Goal: Information Seeking & Learning: Find specific page/section

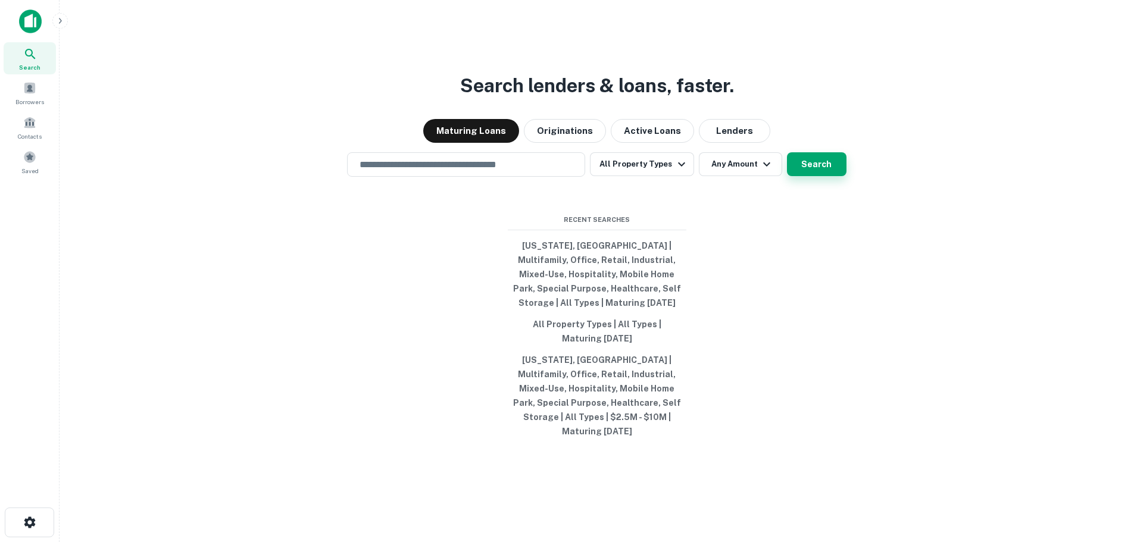
click at [811, 171] on button "Search" at bounding box center [817, 164] width 60 height 24
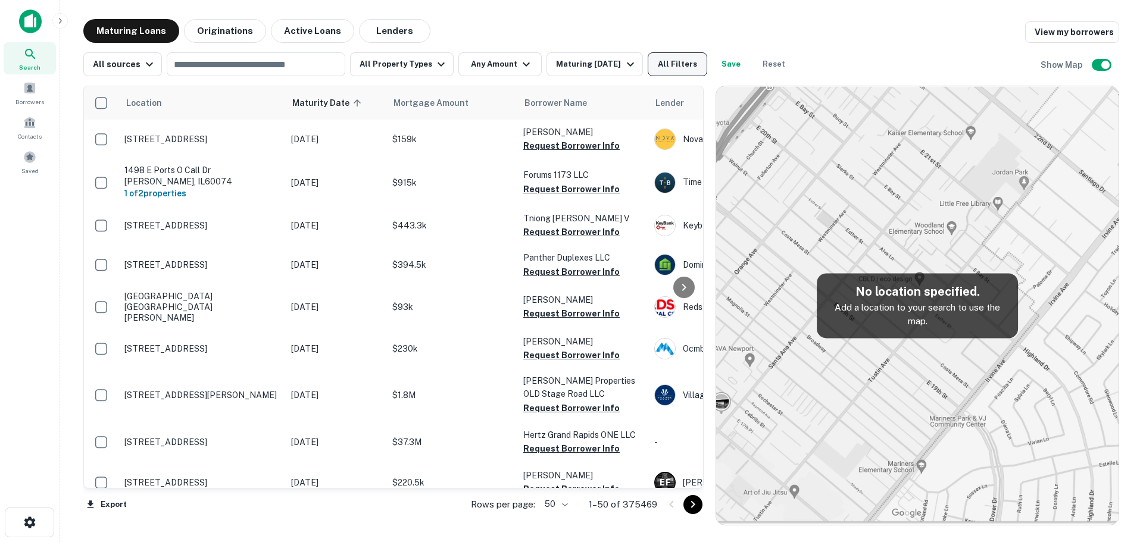
click at [658, 67] on button "All Filters" at bounding box center [677, 64] width 60 height 24
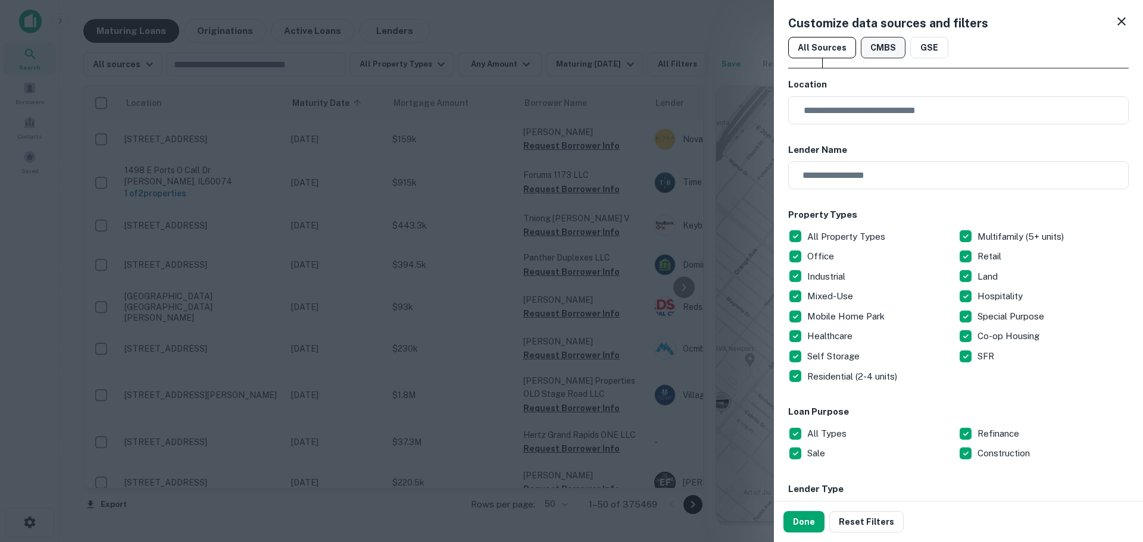
click at [878, 50] on button "CMBS" at bounding box center [883, 47] width 45 height 21
click at [808, 518] on button "Done" at bounding box center [803, 521] width 41 height 21
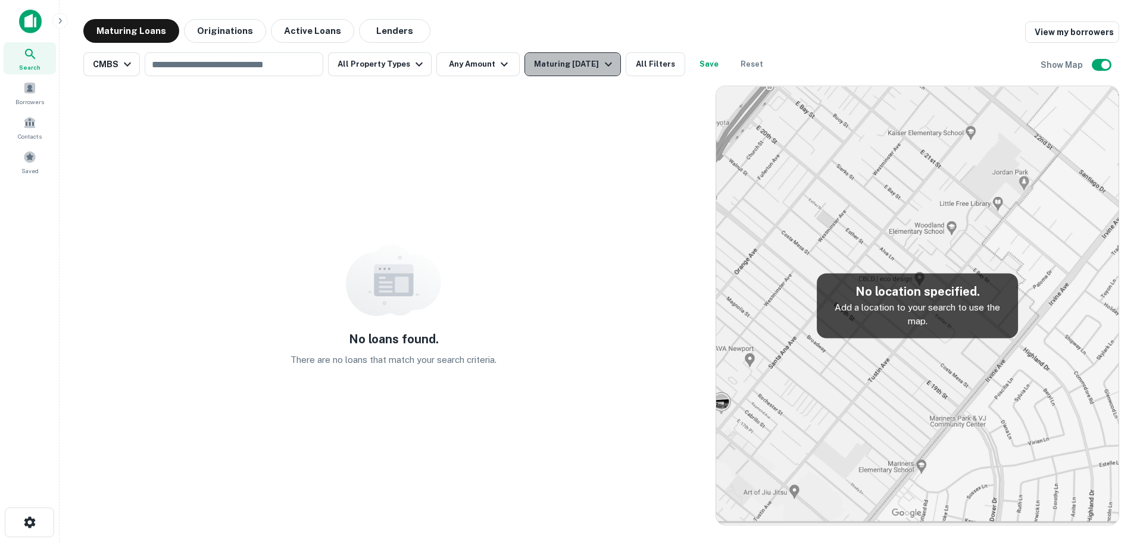
click at [560, 62] on div "Maturing In 1 Year" at bounding box center [574, 64] width 81 height 14
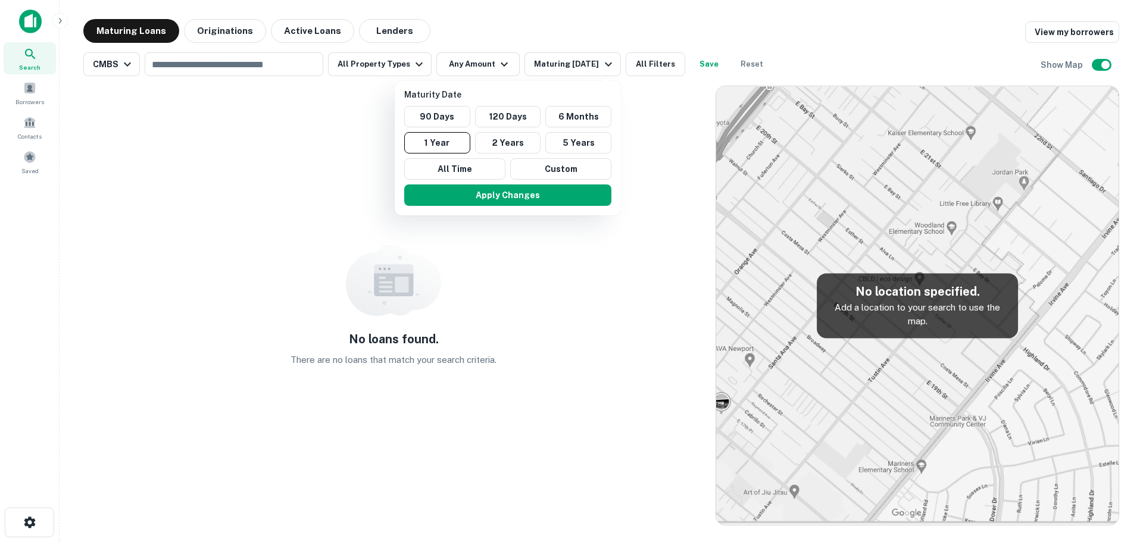
click at [483, 64] on div at bounding box center [571, 271] width 1143 height 542
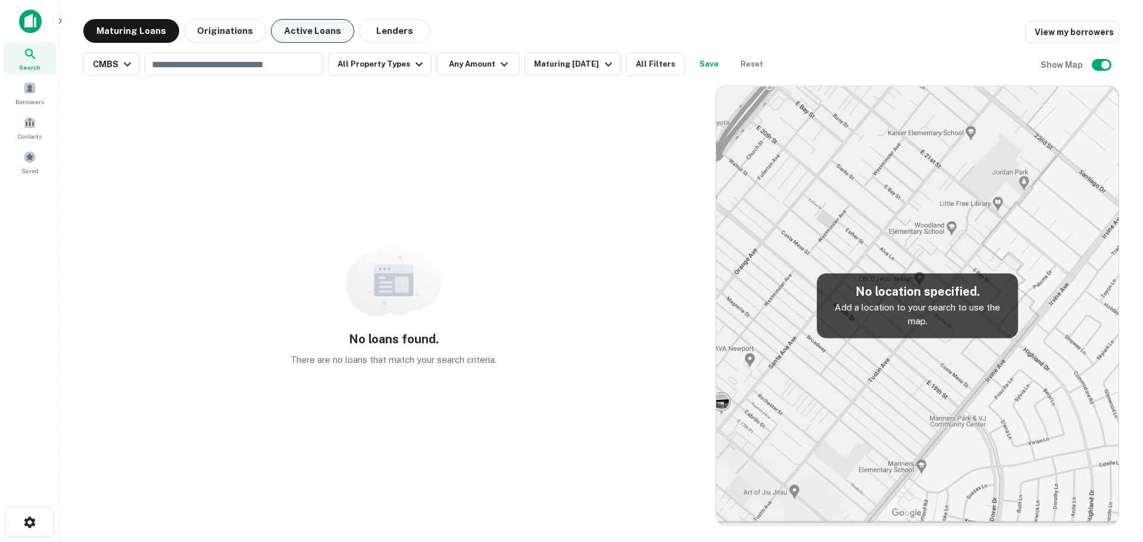
click at [308, 30] on button "Active Loans" at bounding box center [312, 31] width 83 height 24
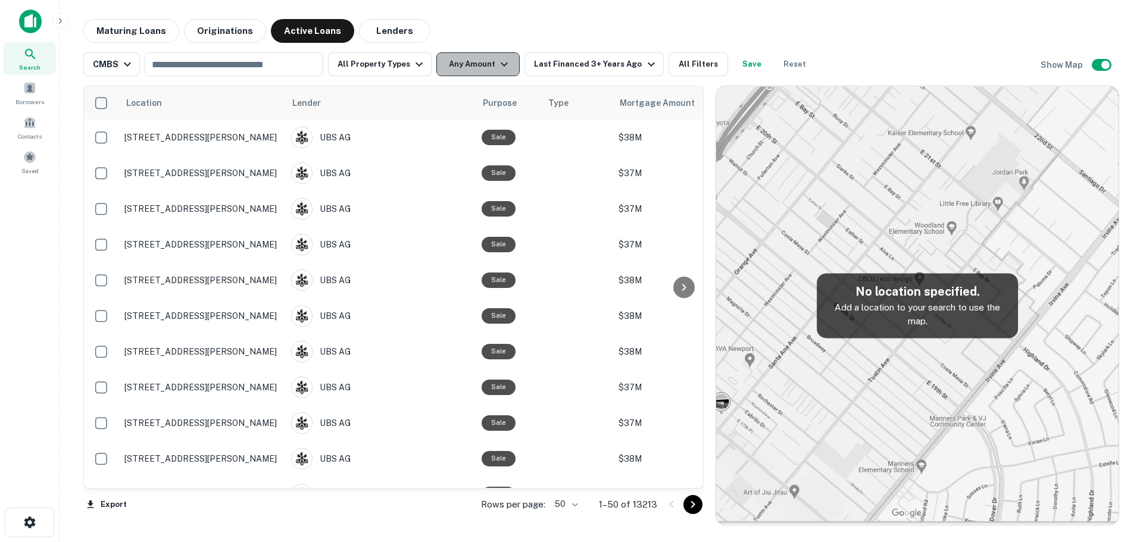
click at [497, 64] on icon "button" at bounding box center [504, 64] width 14 height 14
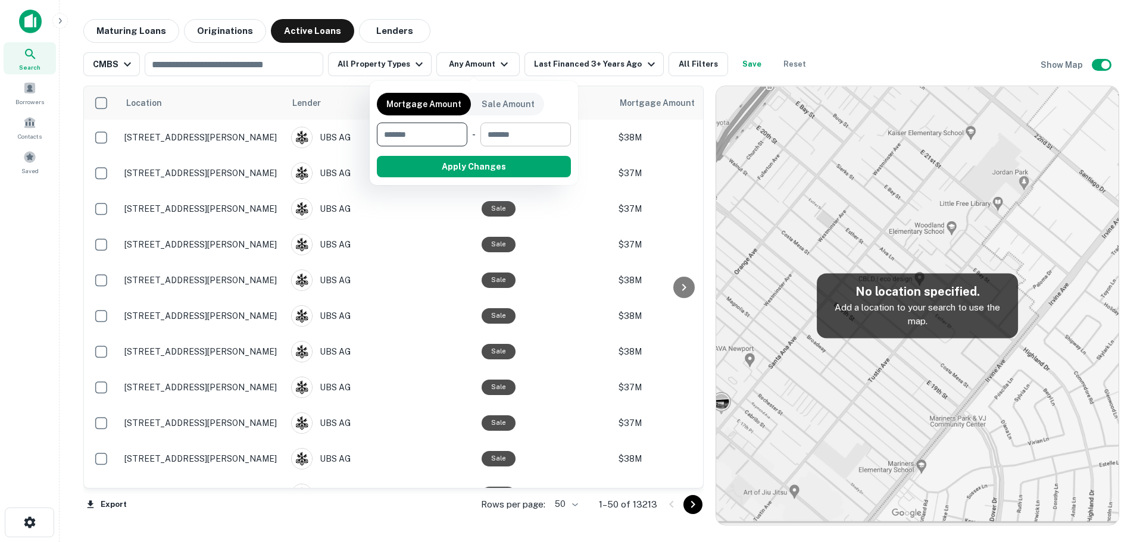
click at [508, 137] on input "number" at bounding box center [521, 135] width 82 height 24
type input "********"
click at [505, 167] on button "Apply Changes" at bounding box center [495, 166] width 151 height 21
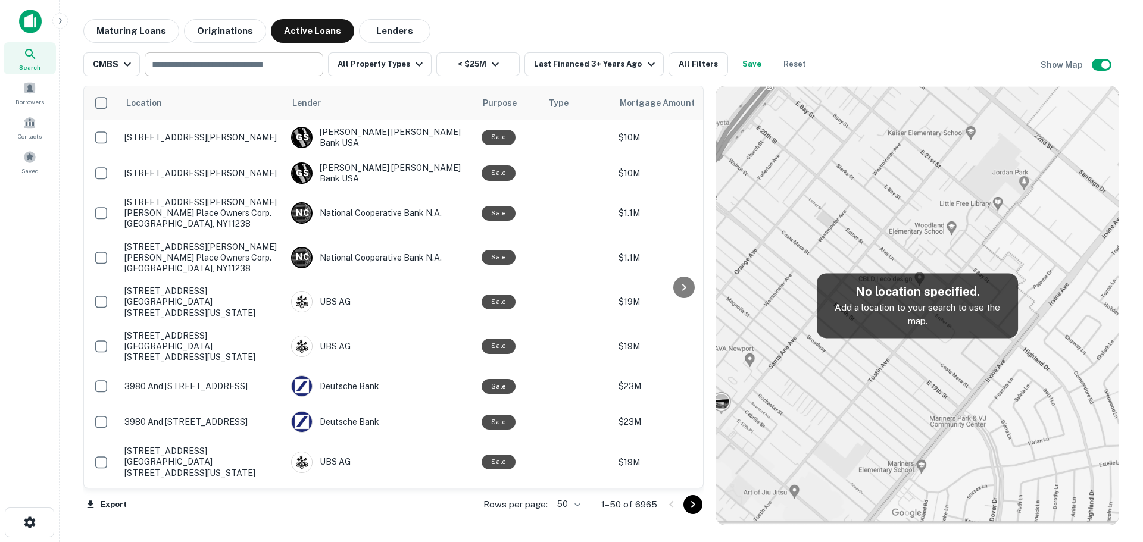
click at [269, 68] on input "text" at bounding box center [233, 64] width 170 height 17
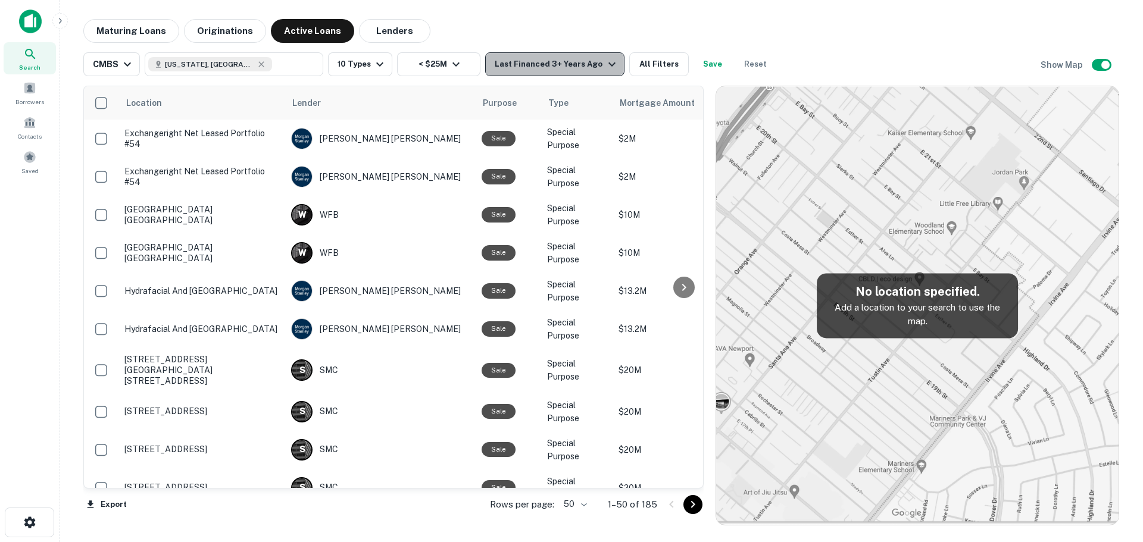
click at [555, 65] on div "Last Financed 3+ Years Ago" at bounding box center [557, 64] width 124 height 14
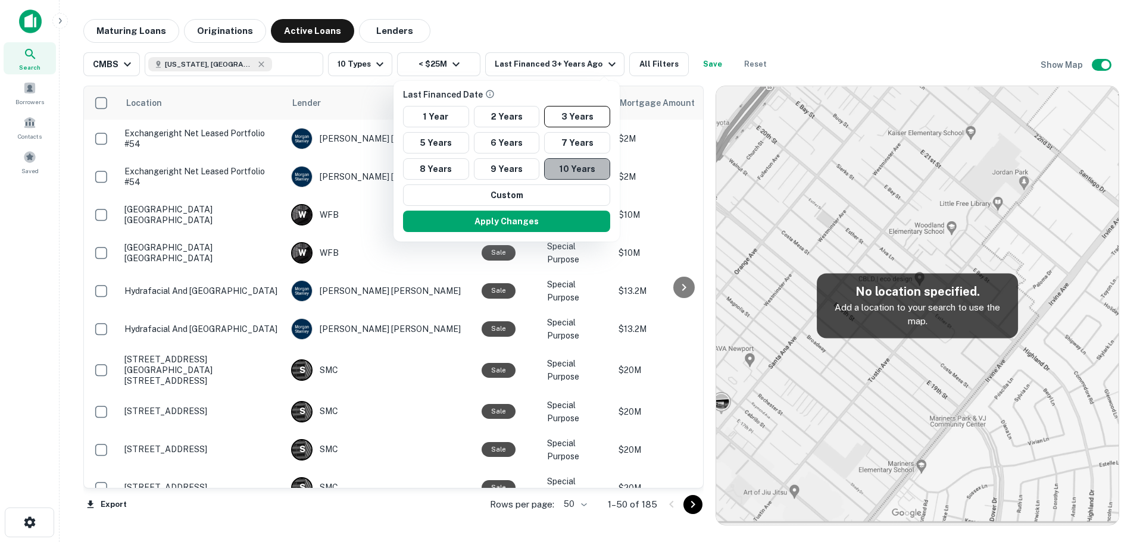
click at [572, 171] on button "10 Years" at bounding box center [577, 168] width 66 height 21
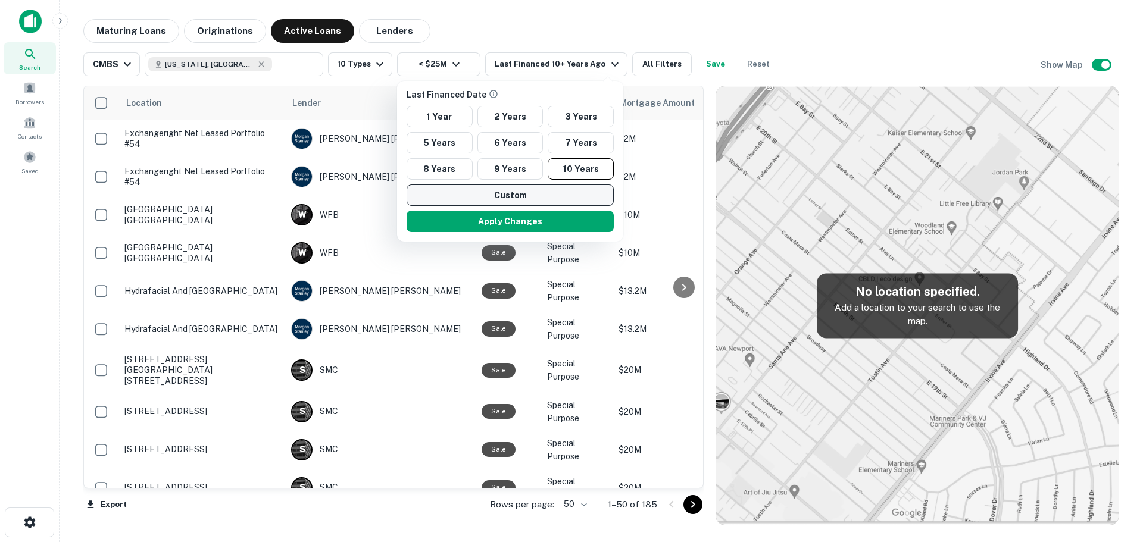
click at [542, 198] on button "Custom" at bounding box center [509, 194] width 207 height 21
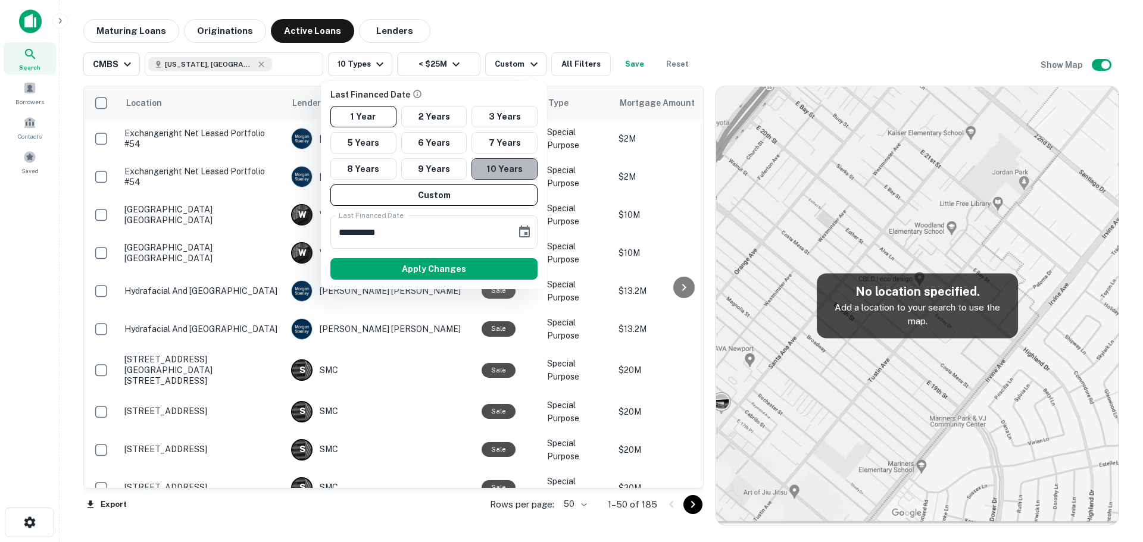
click at [512, 173] on button "10 Years" at bounding box center [504, 168] width 66 height 21
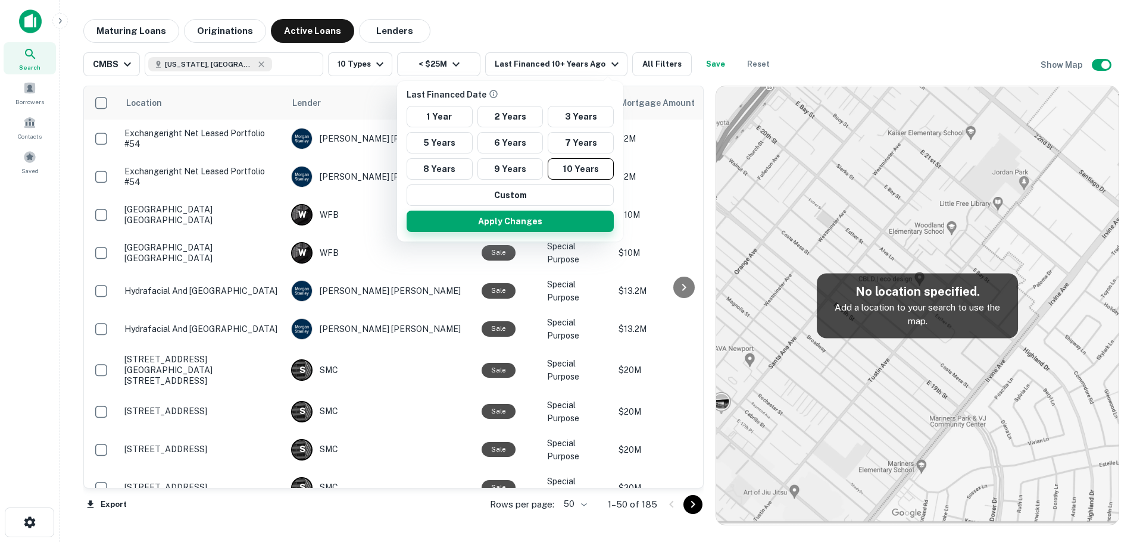
click at [563, 221] on button "Apply Changes" at bounding box center [509, 221] width 207 height 21
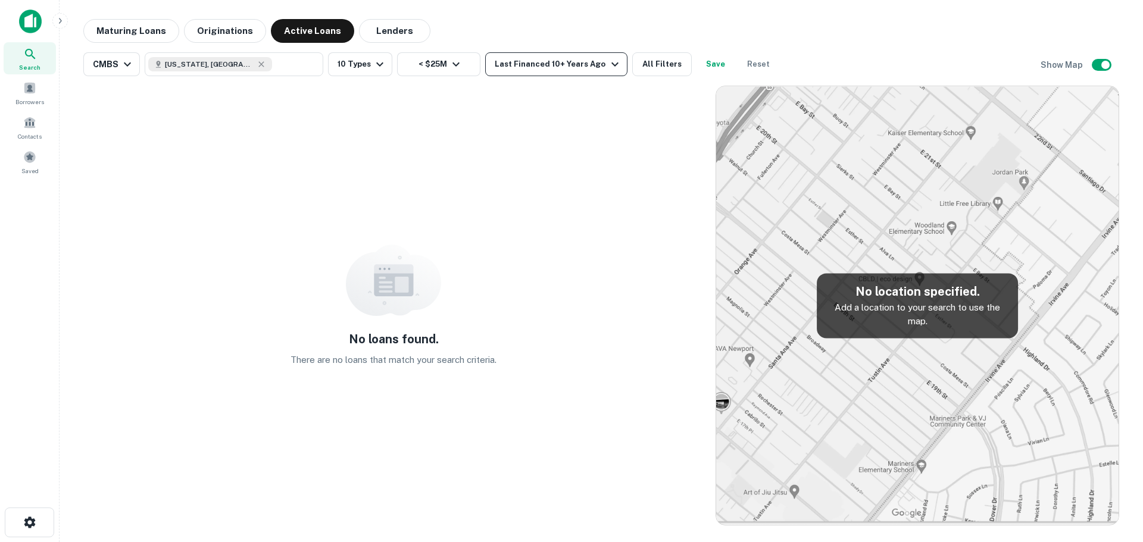
click at [522, 73] on button "Last Financed 10+ Years Ago" at bounding box center [556, 64] width 142 height 24
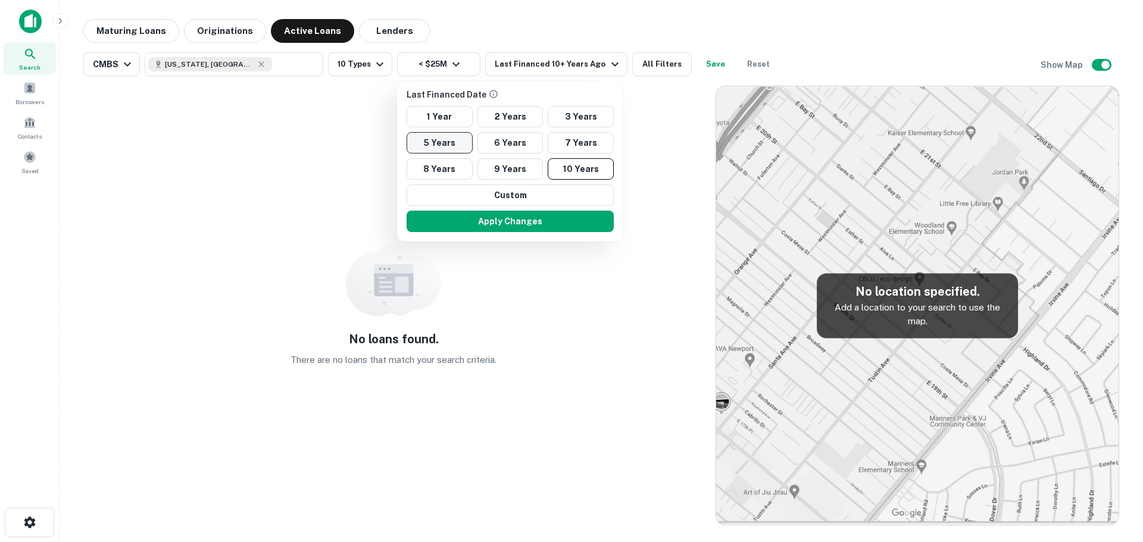
click at [442, 146] on button "5 Years" at bounding box center [439, 142] width 66 height 21
click at [532, 220] on button "Apply Changes" at bounding box center [506, 221] width 207 height 21
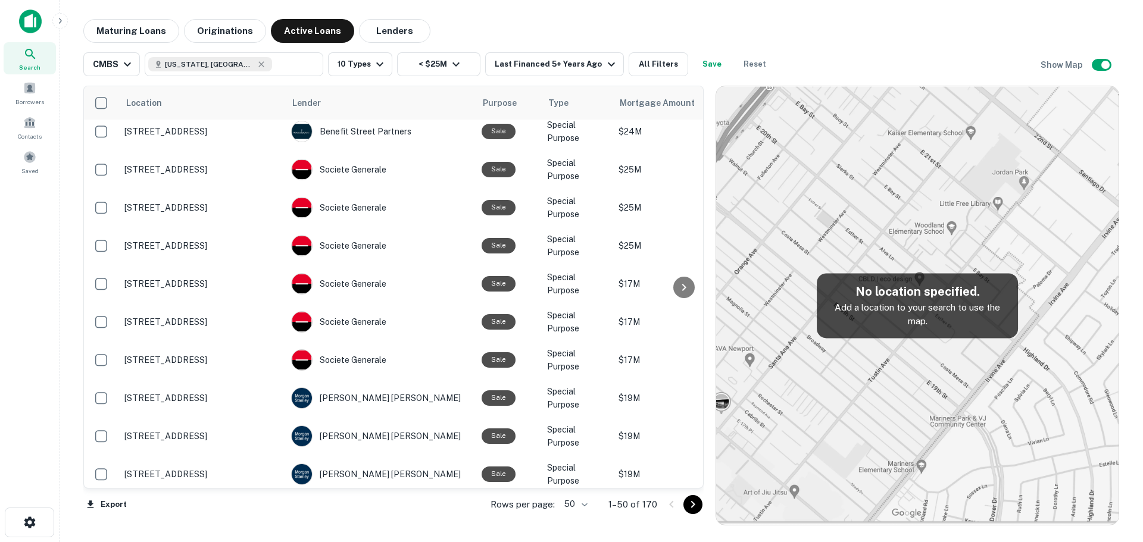
scroll to position [1200, 0]
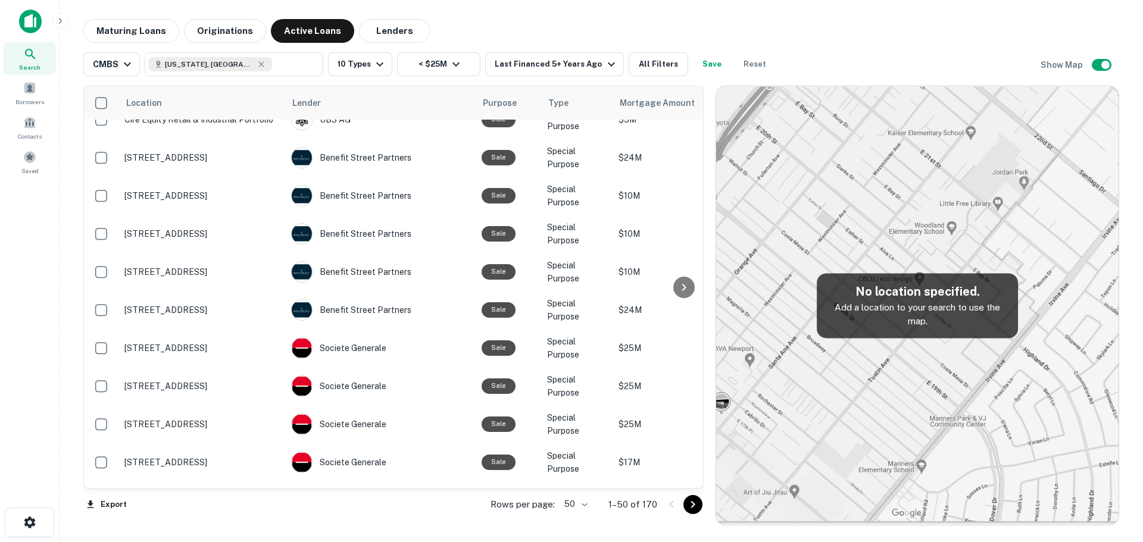
click at [976, 459] on img at bounding box center [917, 305] width 402 height 439
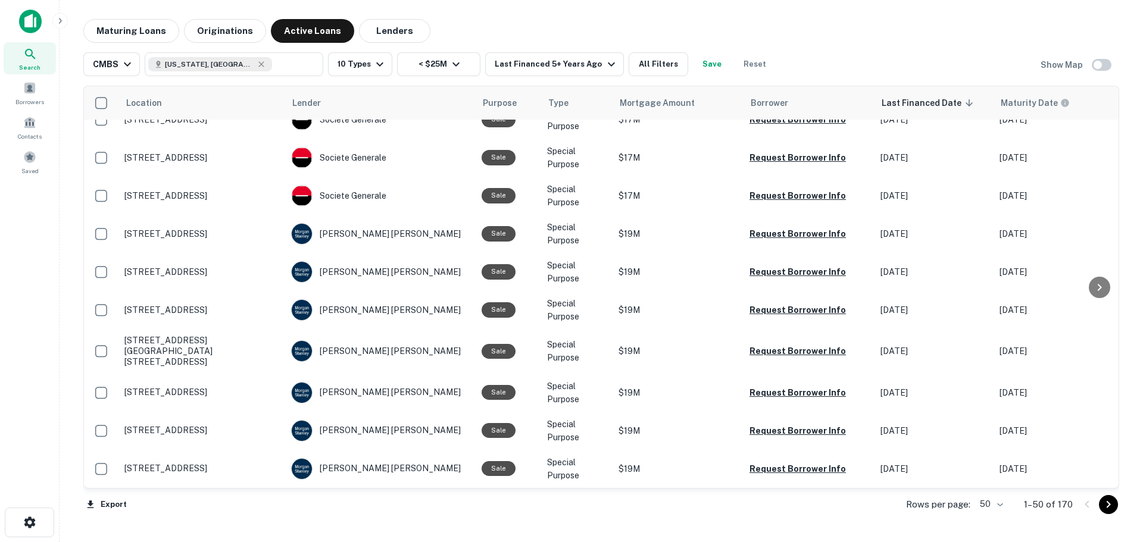
scroll to position [1601, 0]
click at [272, 65] on input "text" at bounding box center [295, 64] width 46 height 17
type input "**********"
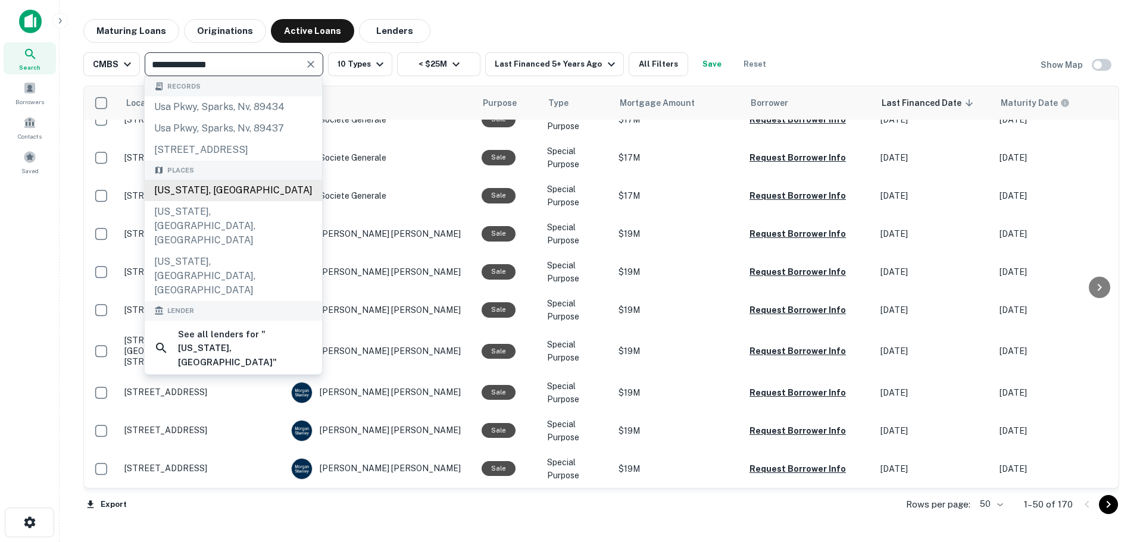
click at [227, 195] on div "California, USA" at bounding box center [233, 190] width 177 height 21
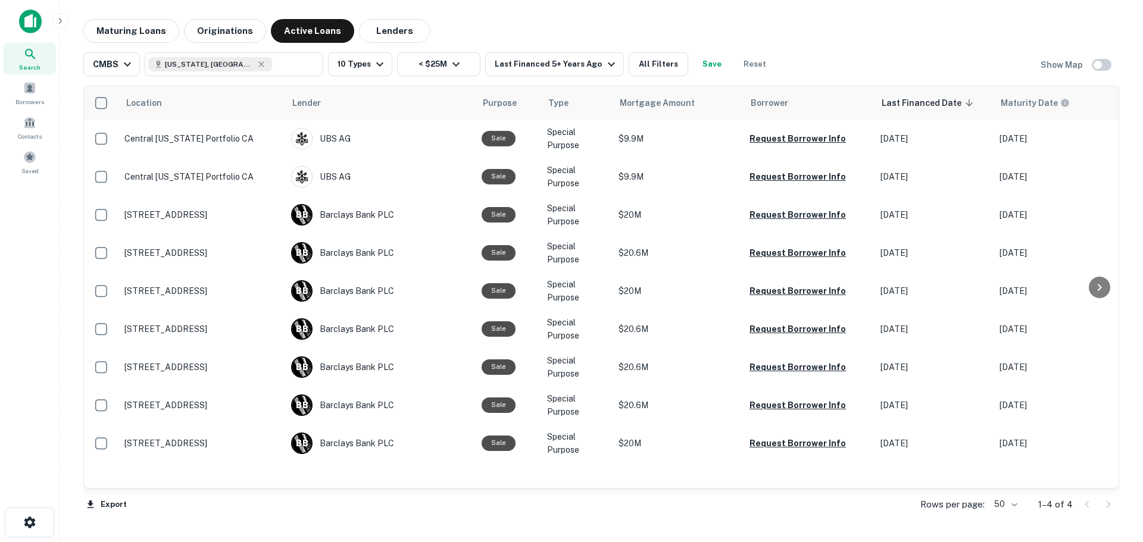
type input "**********"
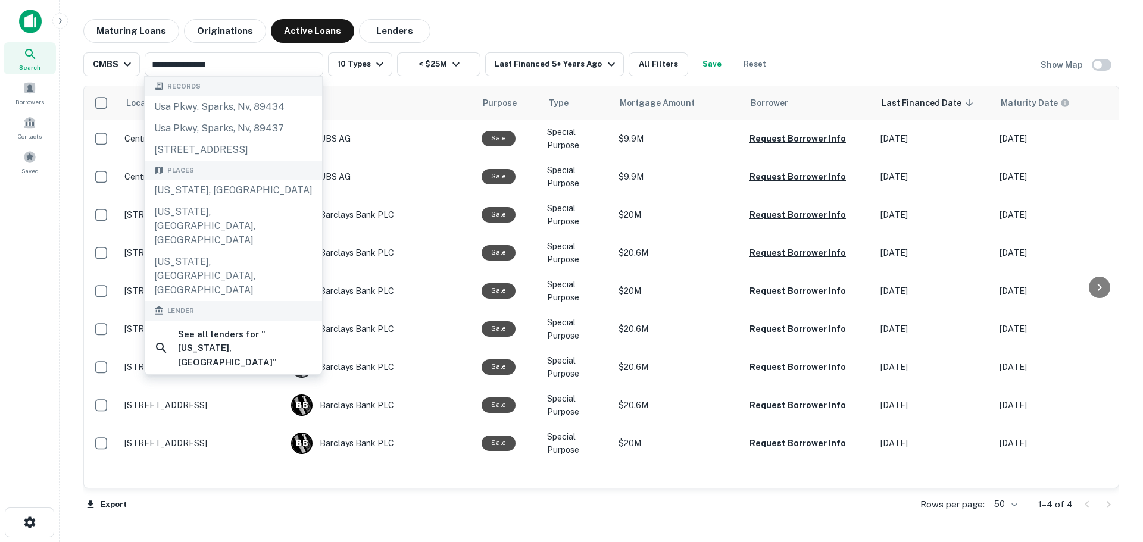
click at [502, 40] on div "Maturing Loans Originations Active Loans Lenders" at bounding box center [600, 31] width 1035 height 24
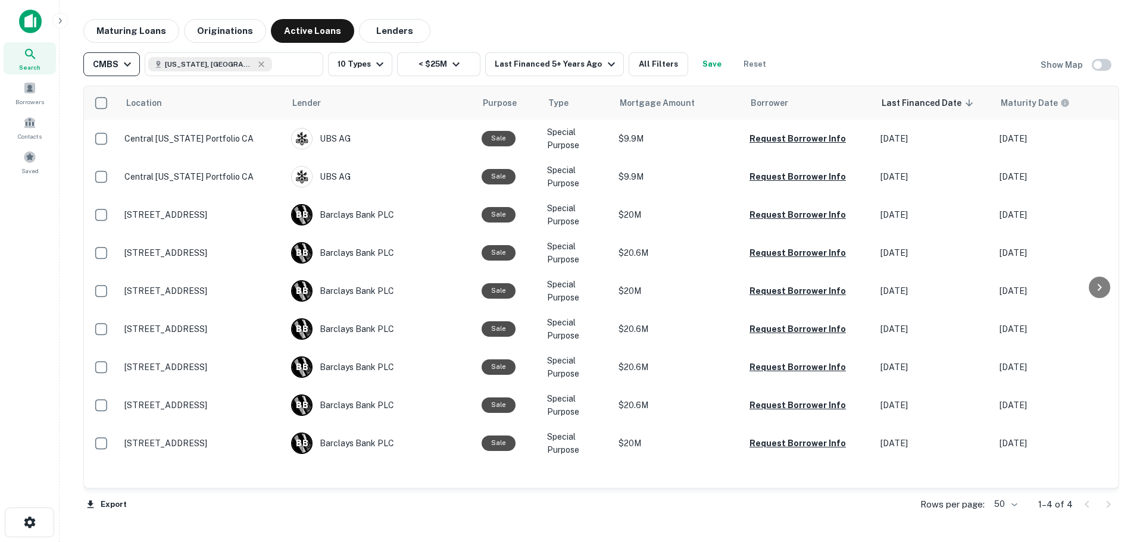
click at [112, 70] on div "CMBS" at bounding box center [114, 64] width 42 height 14
click at [89, 111] on div "All sources" at bounding box center [111, 111] width 88 height 14
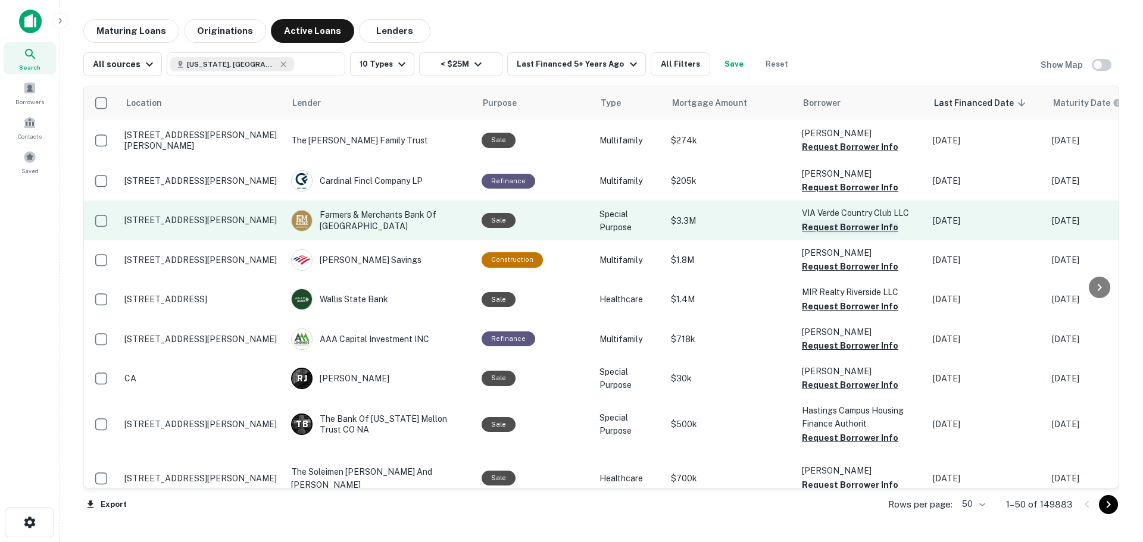
click at [836, 227] on button "Request Borrower Info" at bounding box center [850, 227] width 96 height 14
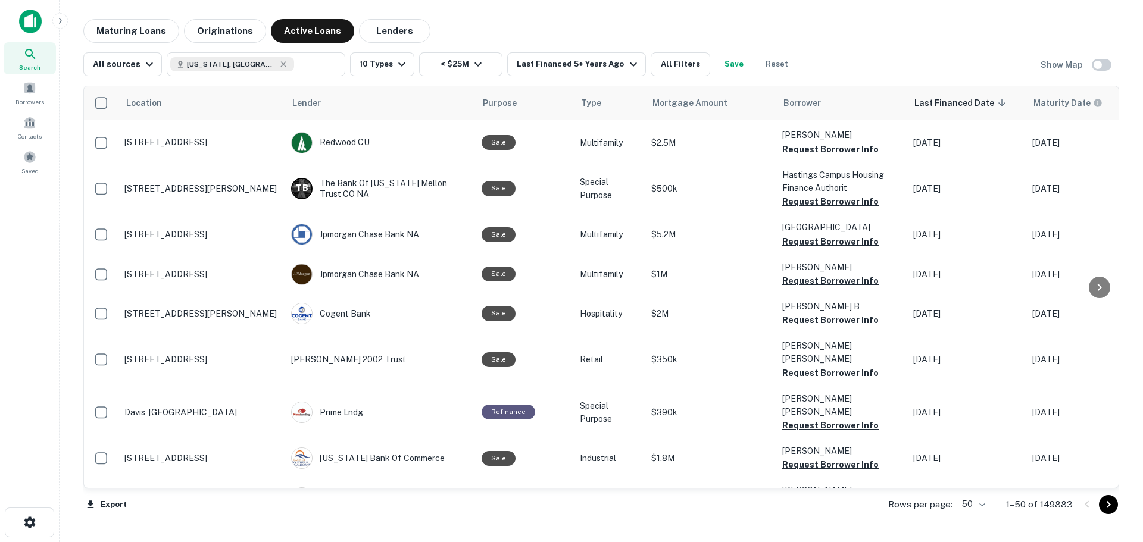
scroll to position [15, 0]
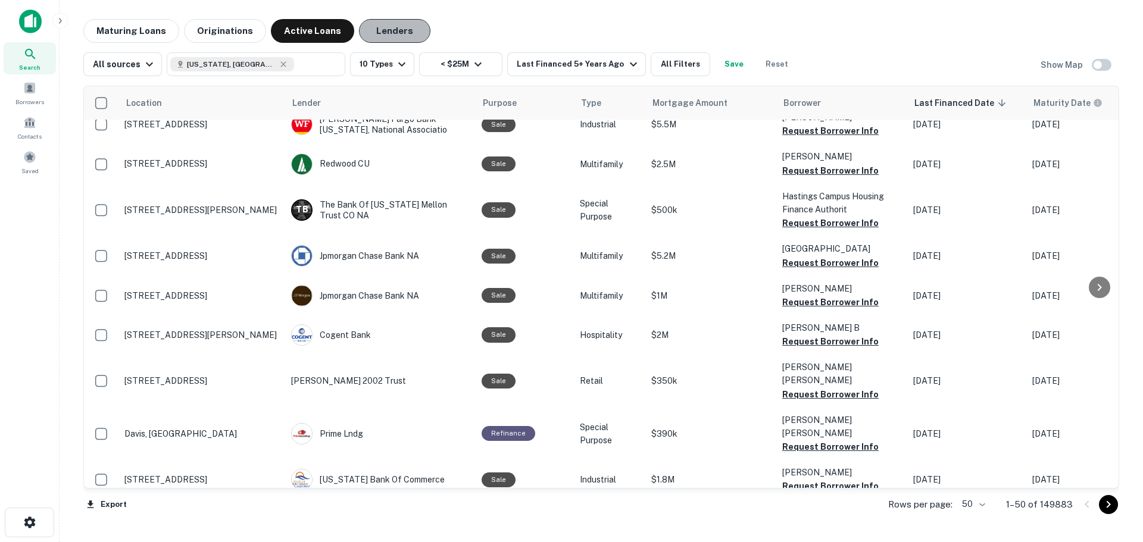
click at [385, 33] on button "Lenders" at bounding box center [394, 31] width 71 height 24
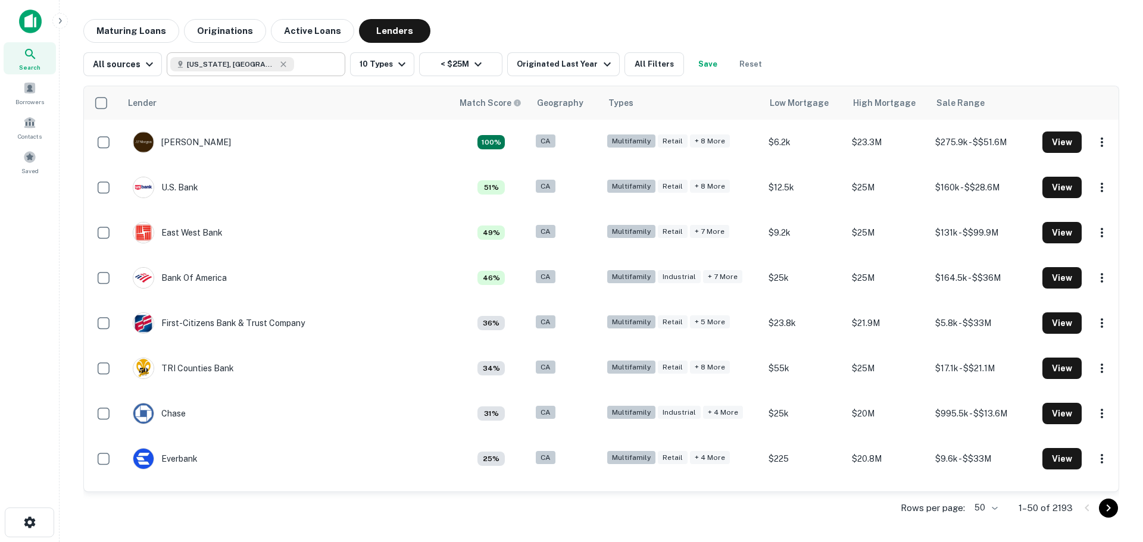
click at [294, 66] on input "text" at bounding box center [317, 64] width 46 height 17
type input "**********"
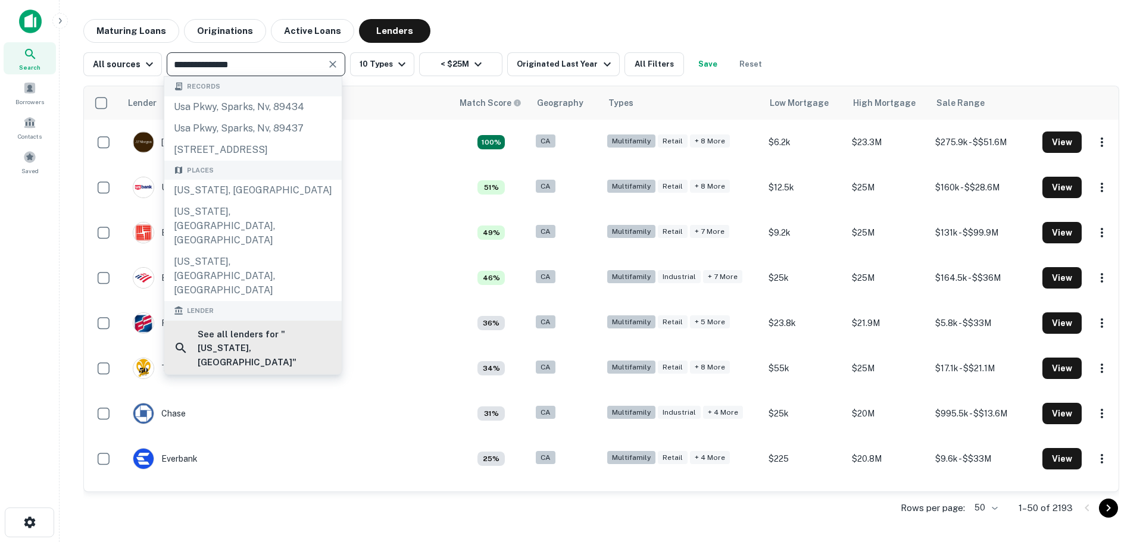
click at [262, 327] on h6 "See all lenders for " California, USA "" at bounding box center [265, 348] width 134 height 42
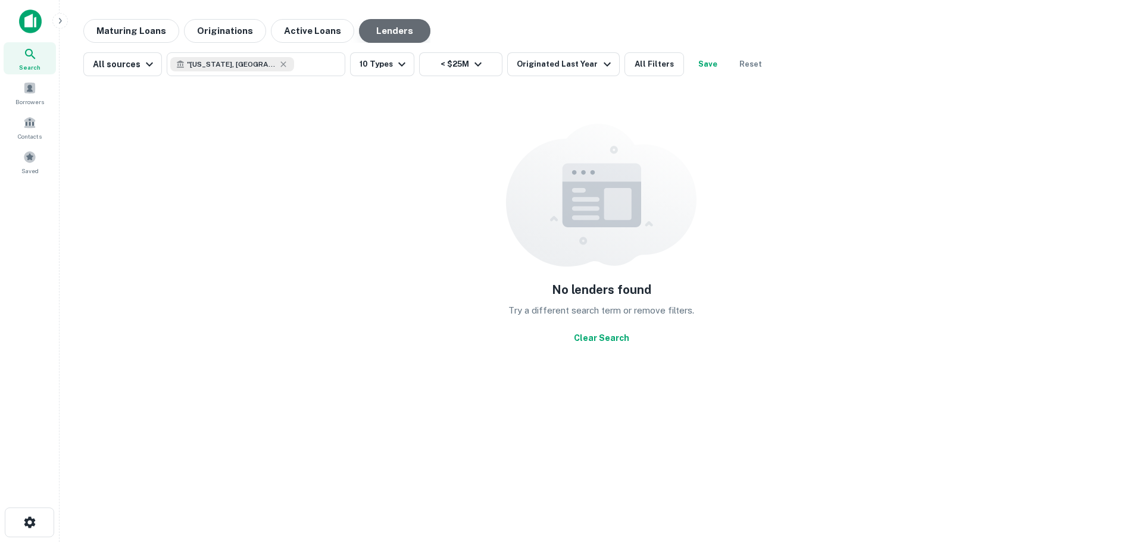
click at [384, 36] on button "Lenders" at bounding box center [394, 31] width 71 height 24
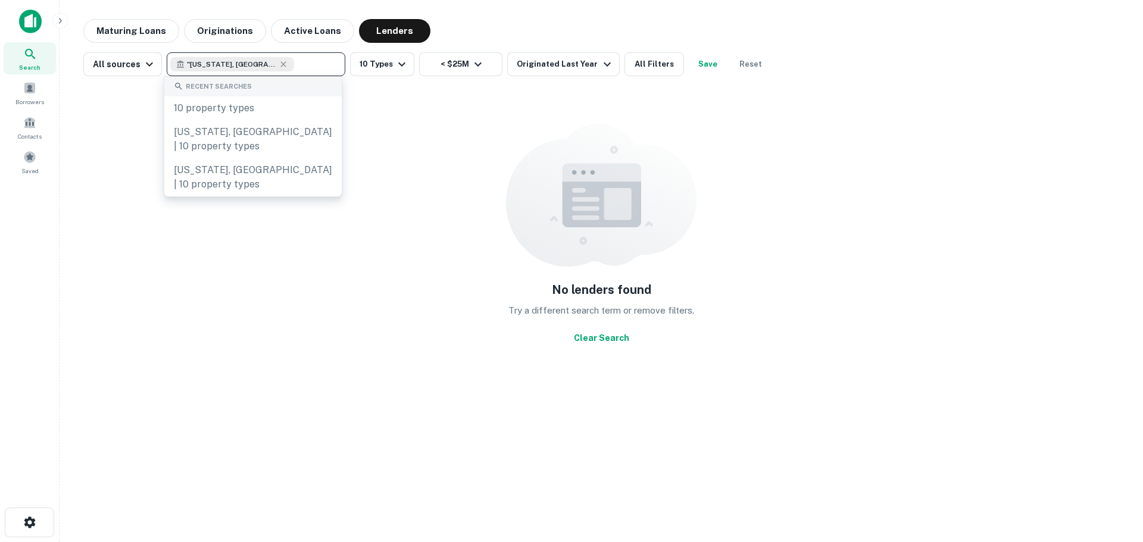
click at [308, 68] on input "text" at bounding box center [317, 64] width 46 height 17
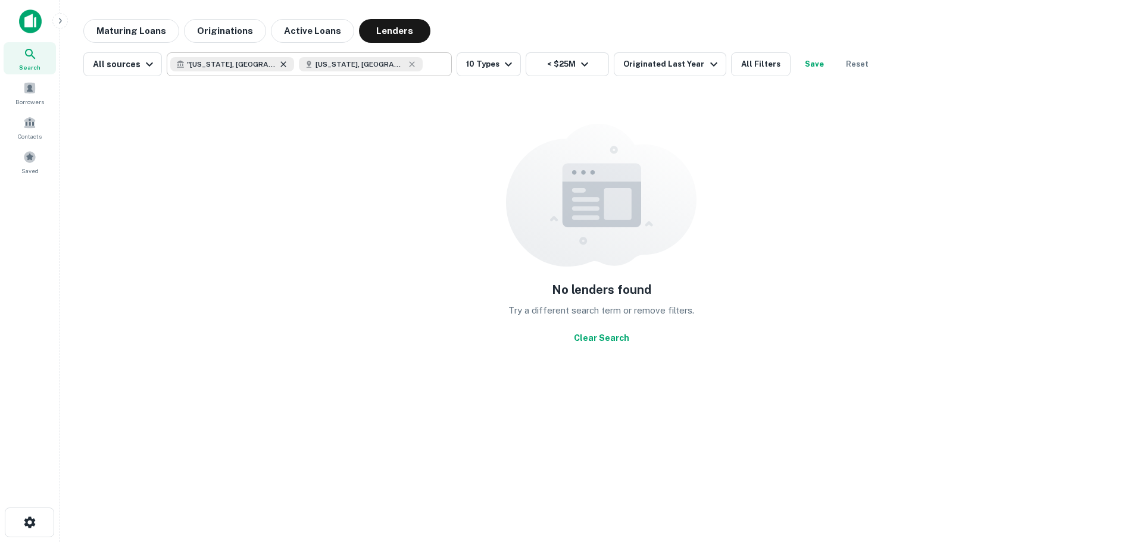
click at [279, 66] on icon at bounding box center [284, 65] width 10 height 10
type input "**********"
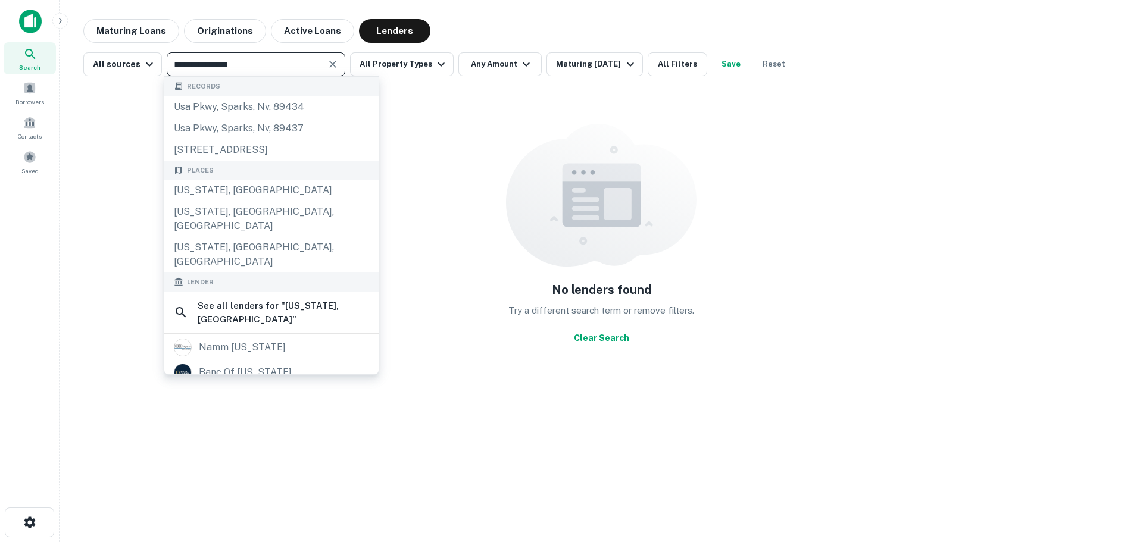
click at [309, 32] on button "Active Loans" at bounding box center [312, 31] width 83 height 24
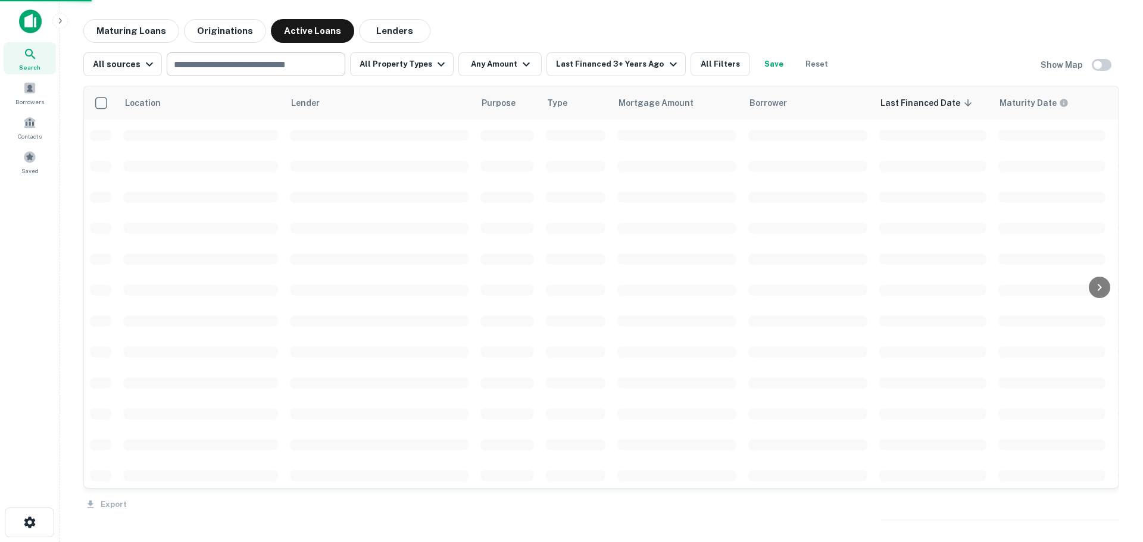
scroll to position [15, 0]
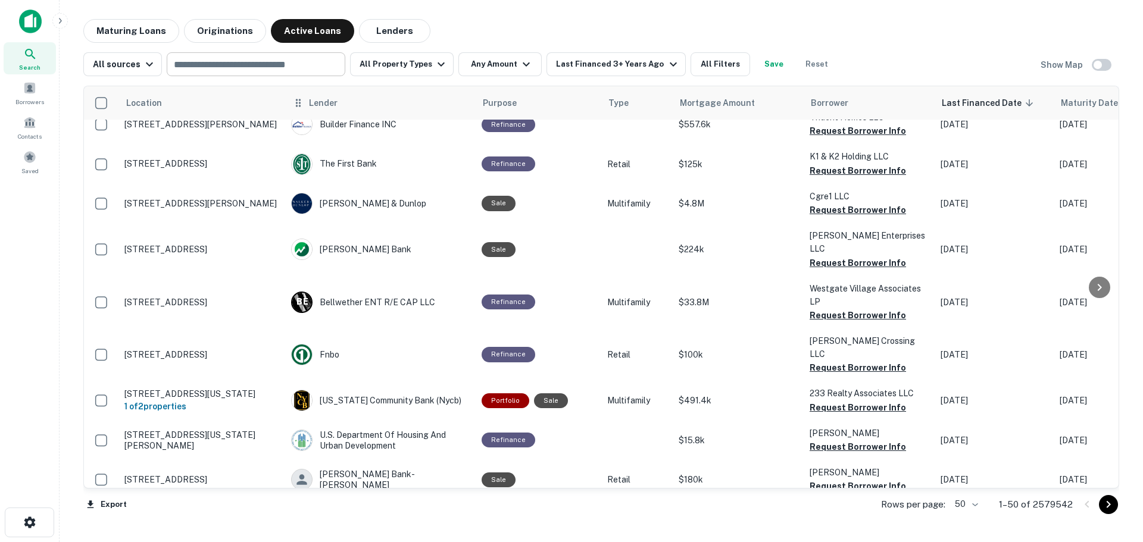
click at [331, 102] on span "Lender" at bounding box center [323, 103] width 29 height 14
click at [300, 105] on icon at bounding box center [298, 103] width 5 height 8
click at [381, 108] on div "Lender" at bounding box center [380, 103] width 176 height 14
click at [298, 107] on icon at bounding box center [298, 103] width 12 height 14
click at [279, 108] on th "Location" at bounding box center [201, 102] width 167 height 33
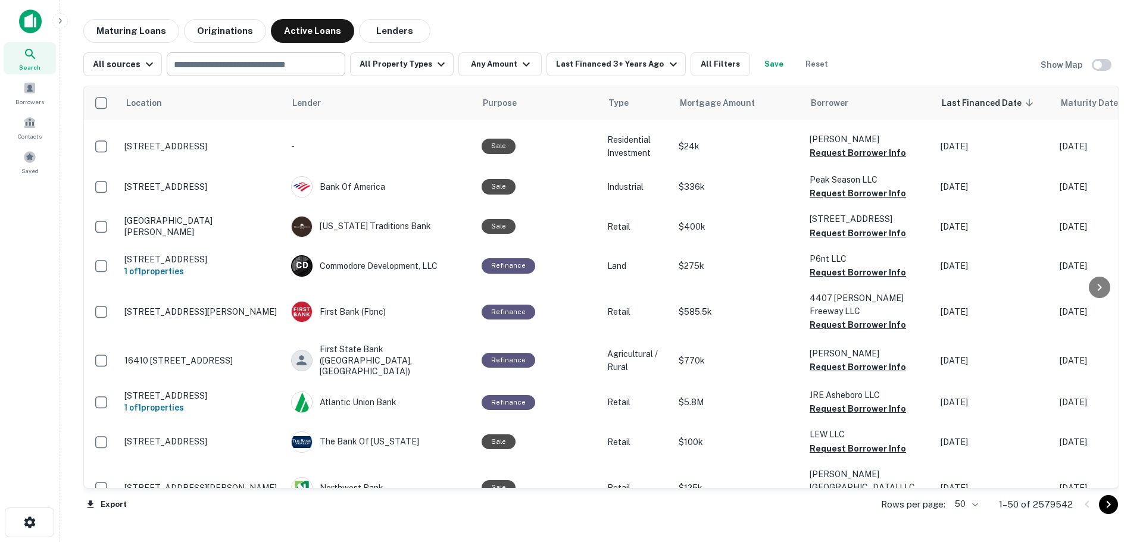
scroll to position [1562, 0]
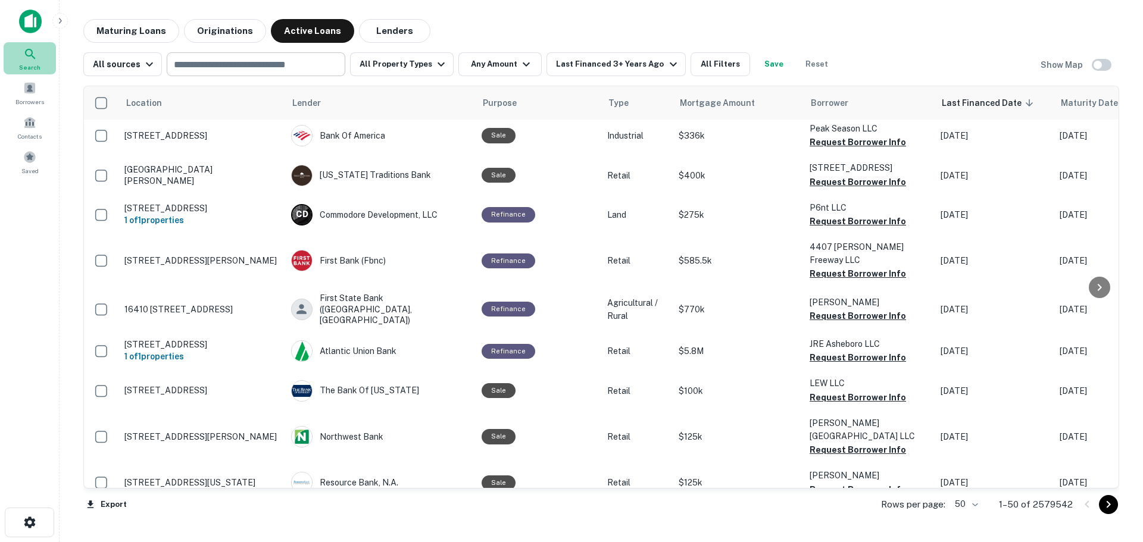
click at [27, 58] on icon at bounding box center [30, 54] width 14 height 14
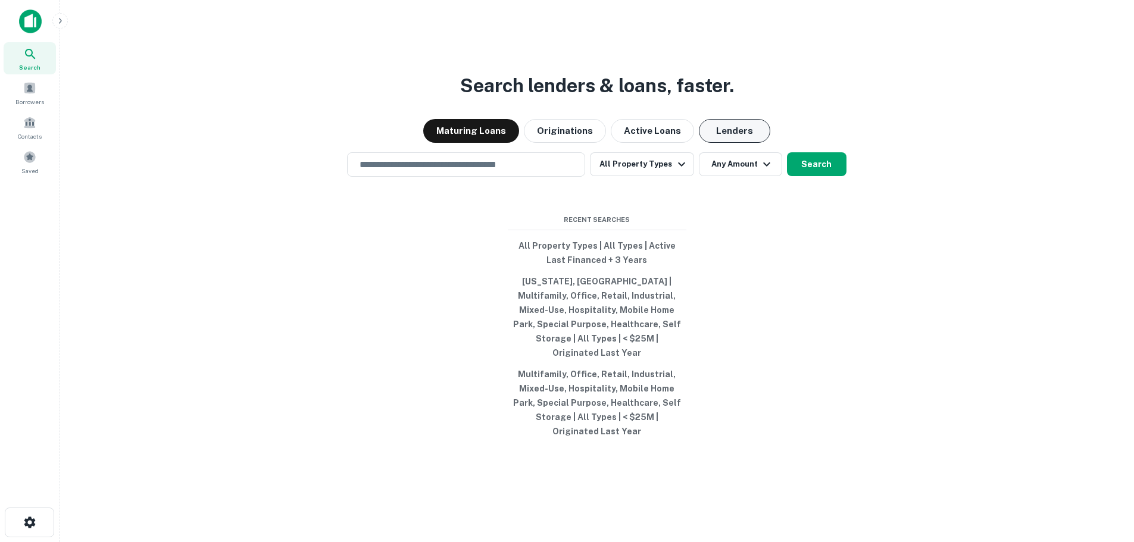
click at [731, 140] on button "Lenders" at bounding box center [734, 131] width 71 height 24
click at [480, 171] on input "text" at bounding box center [465, 165] width 227 height 14
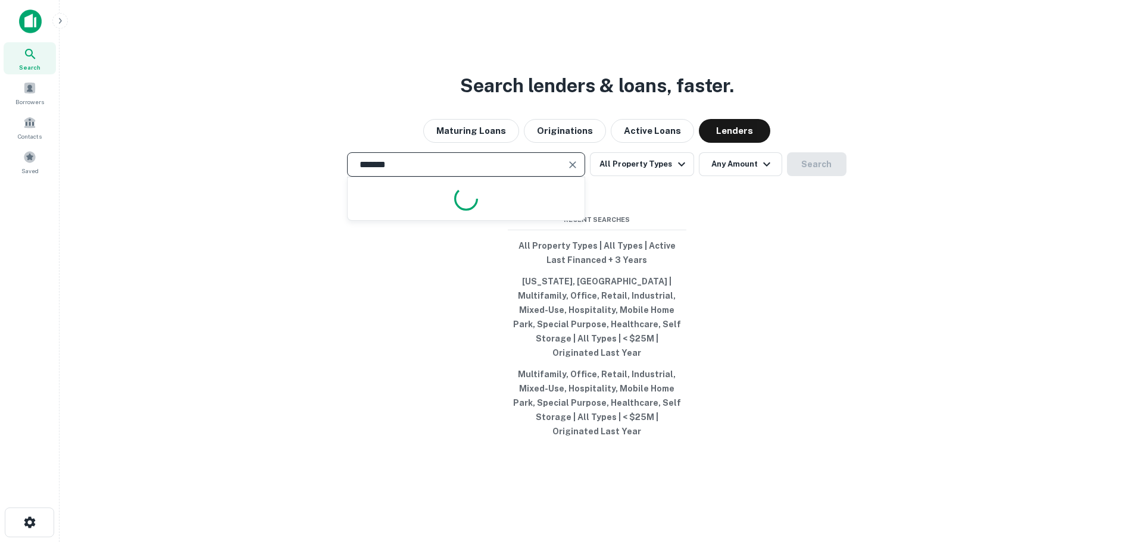
type input "**********"
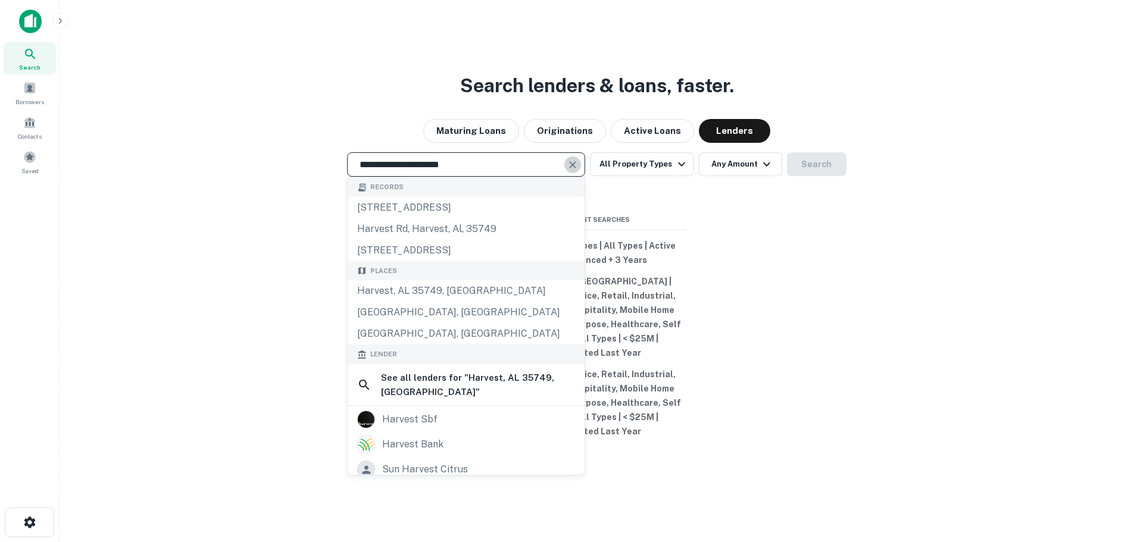
click at [567, 171] on button "Clear" at bounding box center [572, 165] width 17 height 17
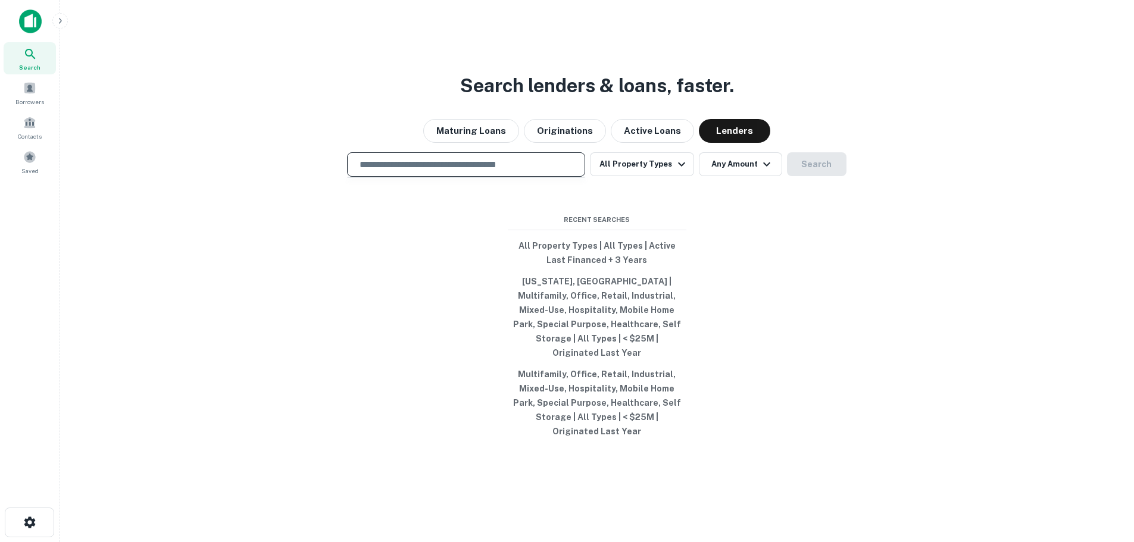
click at [531, 171] on input "text" at bounding box center [465, 165] width 227 height 14
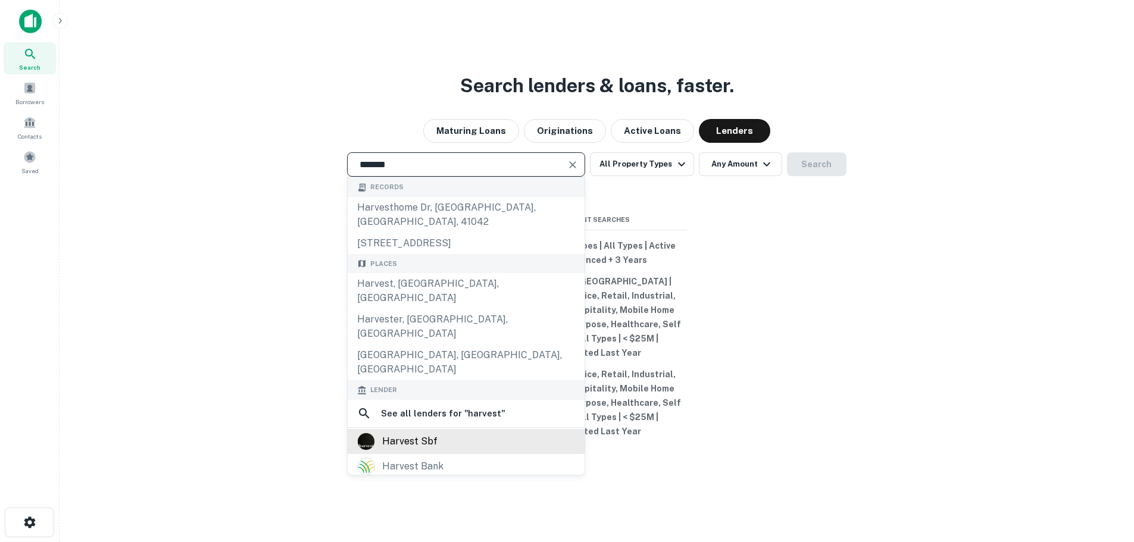
type input "*******"
click at [423, 433] on div "harvest sbf" at bounding box center [409, 442] width 55 height 18
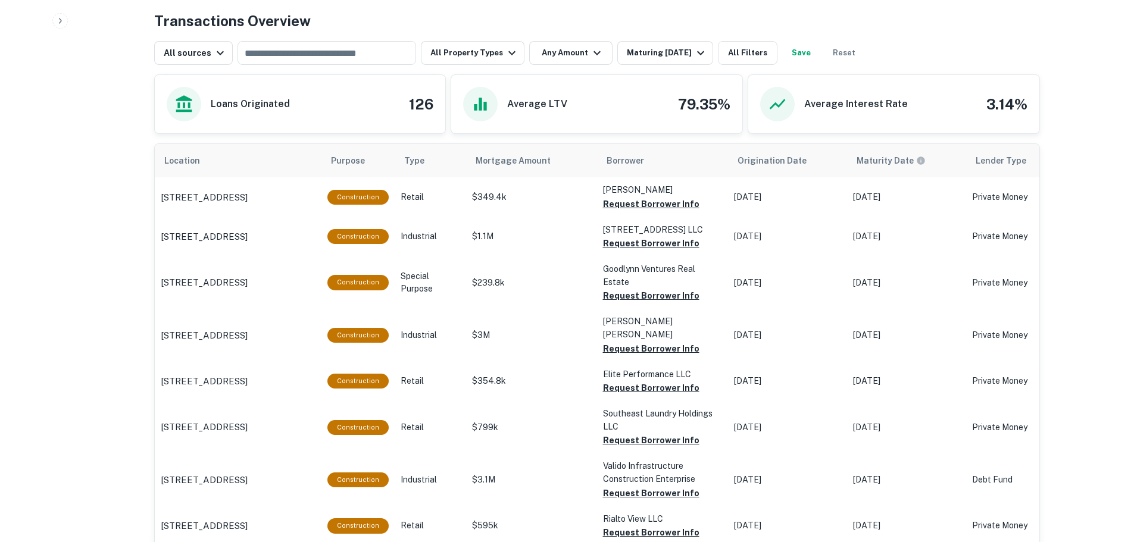
scroll to position [610, 0]
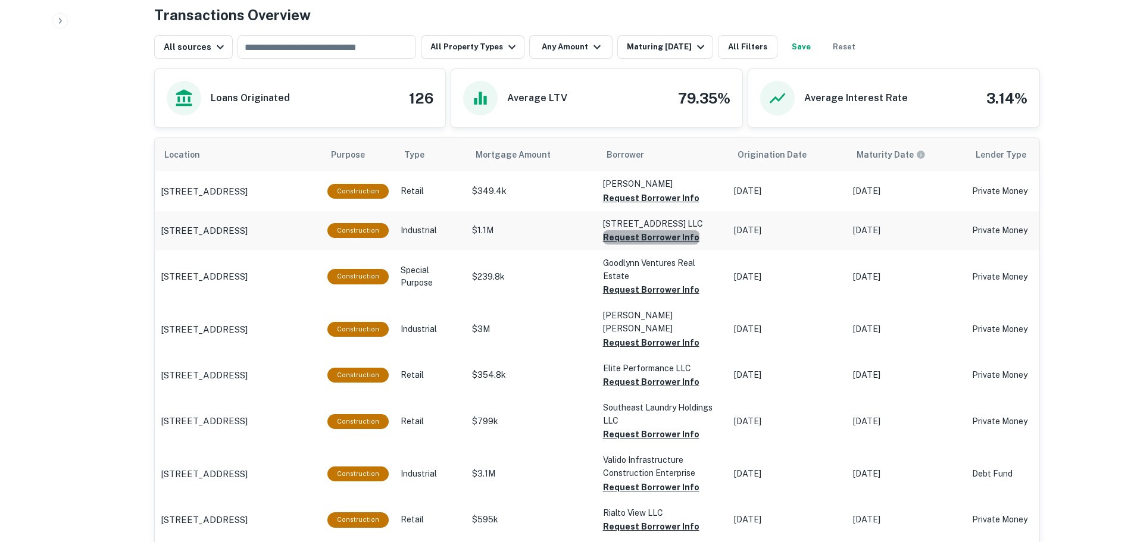
click at [654, 240] on button "Request Borrower Info" at bounding box center [651, 237] width 96 height 14
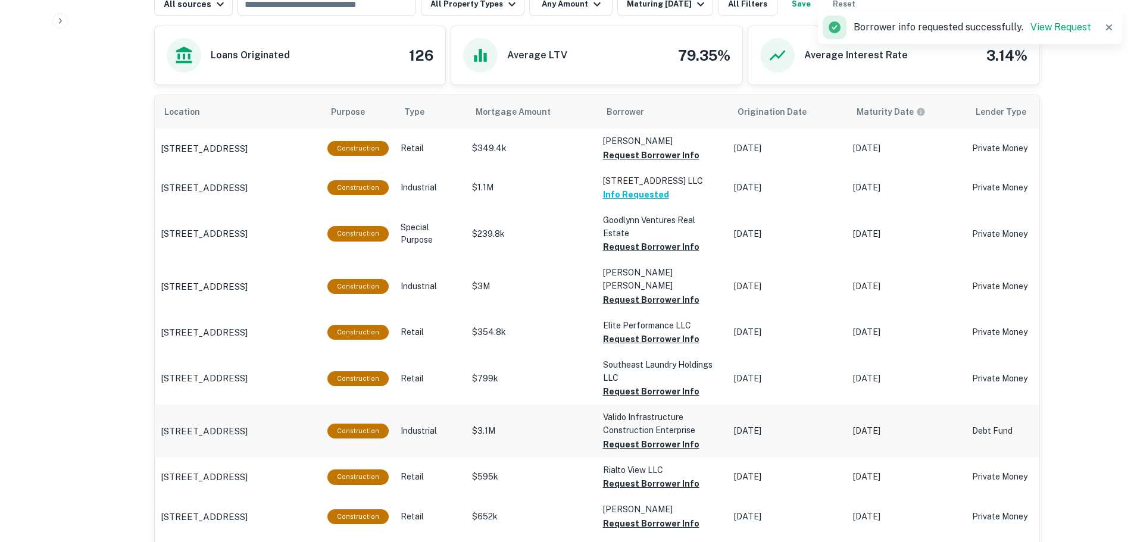
scroll to position [655, 0]
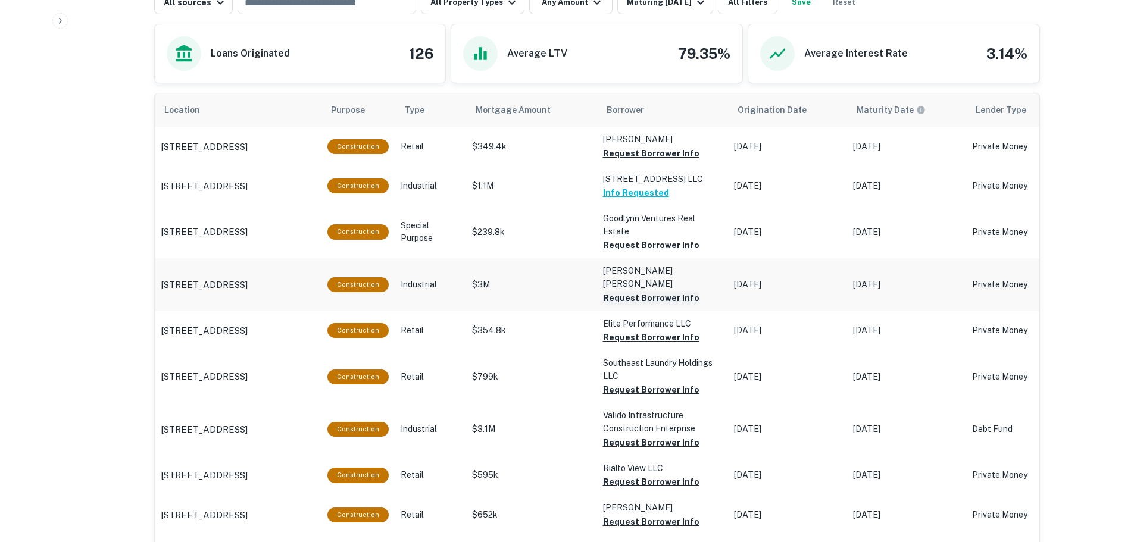
click at [625, 291] on button "Request Borrower Info" at bounding box center [651, 298] width 96 height 14
click at [248, 278] on p "38905 10th St E Palmdale, CA93550" at bounding box center [204, 285] width 87 height 14
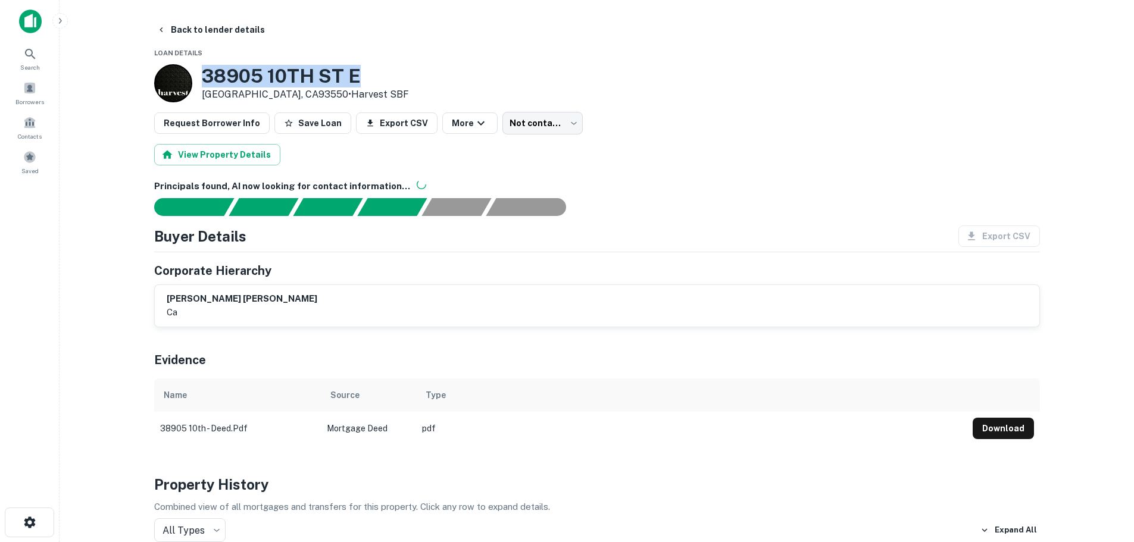
drag, startPoint x: 424, startPoint y: 74, endPoint x: 202, endPoint y: 73, distance: 221.4
click at [202, 73] on div "38905 10TH ST E Palmdale, CA93550 • Harvest SBF" at bounding box center [597, 83] width 886 height 38
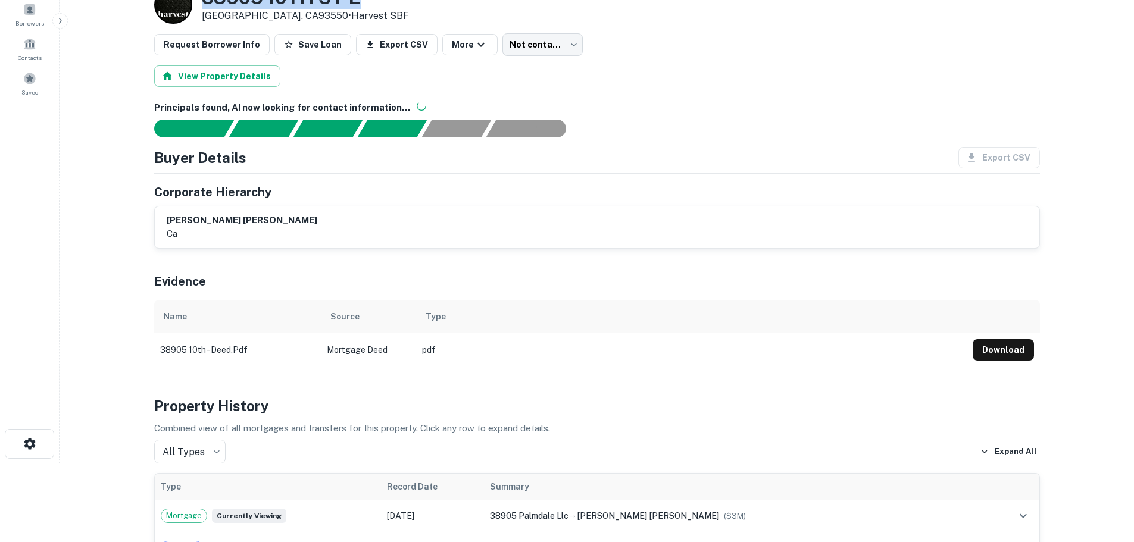
scroll to position [89, 0]
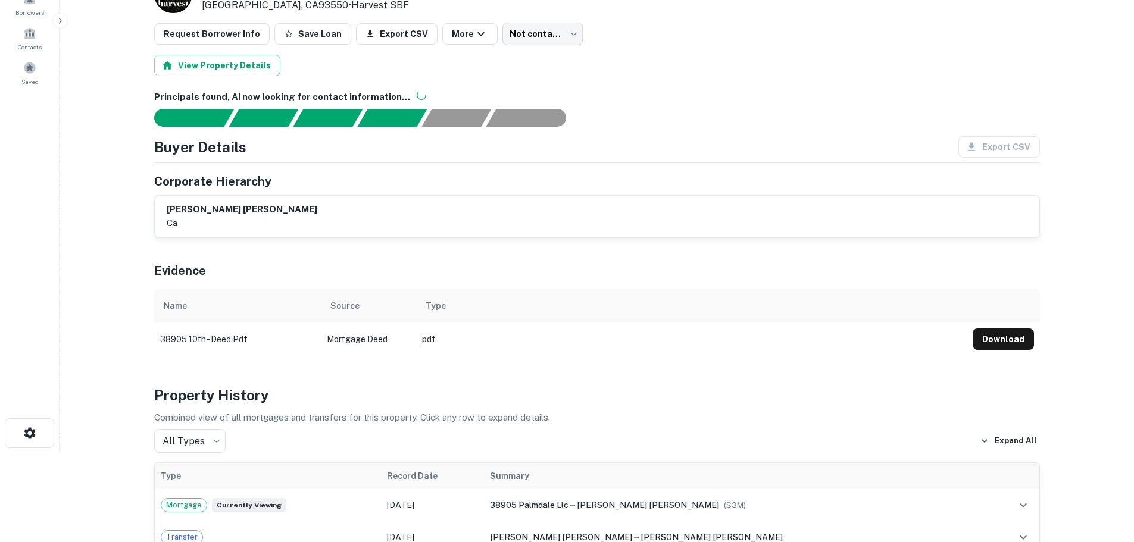
click at [1016, 331] on button "Download" at bounding box center [1002, 339] width 61 height 21
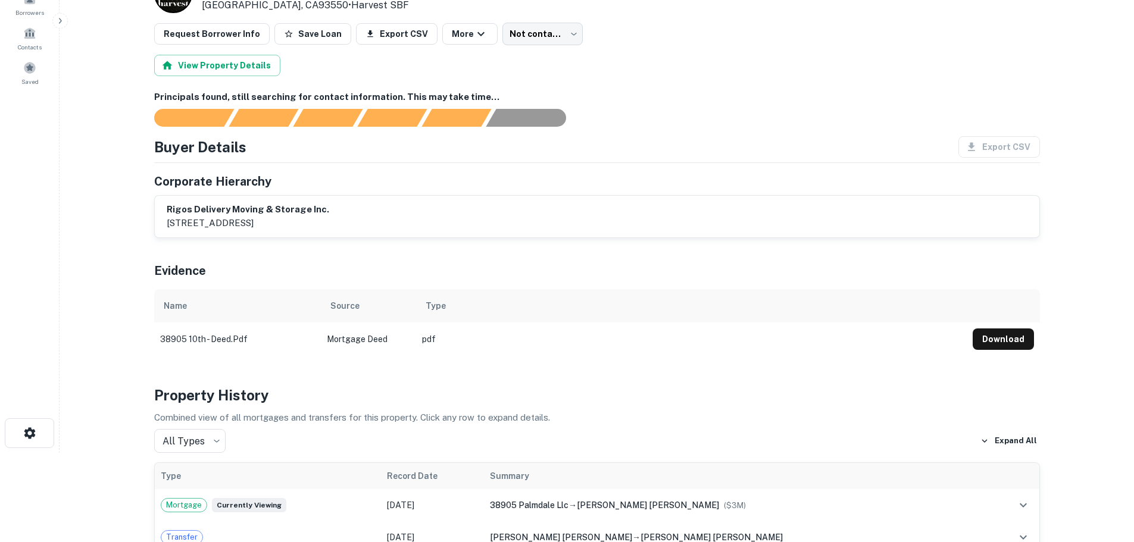
scroll to position [0, 0]
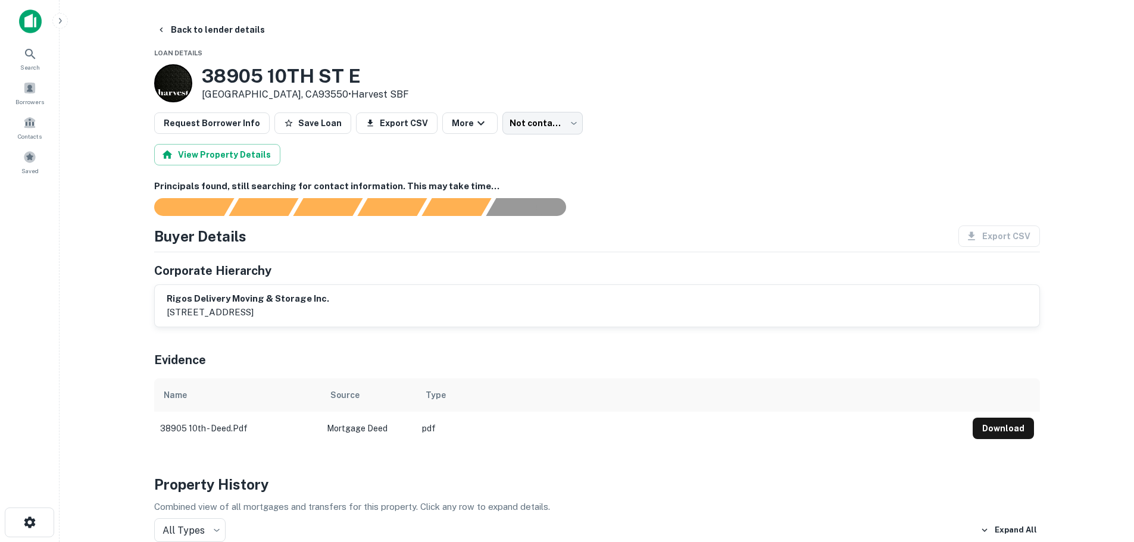
click at [742, 162] on div "View Property Details" at bounding box center [597, 154] width 886 height 21
click at [525, 129] on body "Search Borrowers Contacts Saved Back to lender details Loan Details 38905 10TH …" at bounding box center [567, 271] width 1134 height 542
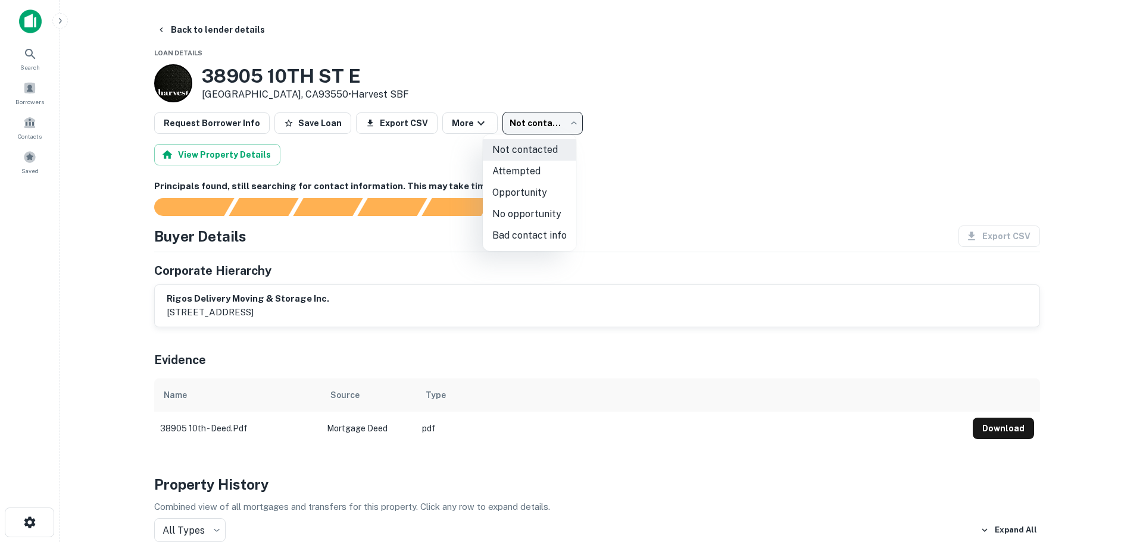
click at [683, 146] on div at bounding box center [571, 271] width 1143 height 542
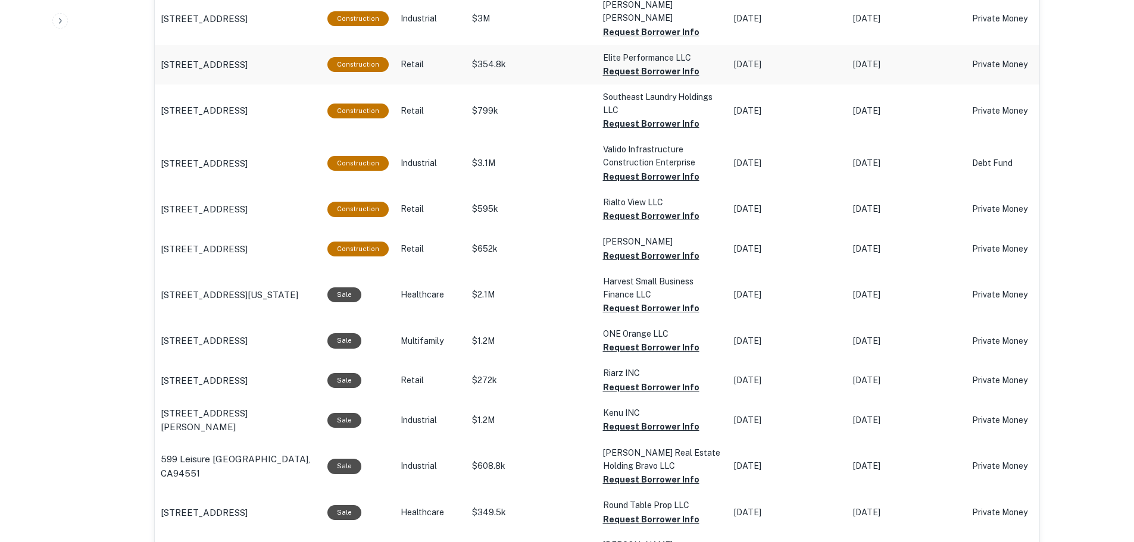
scroll to position [922, 0]
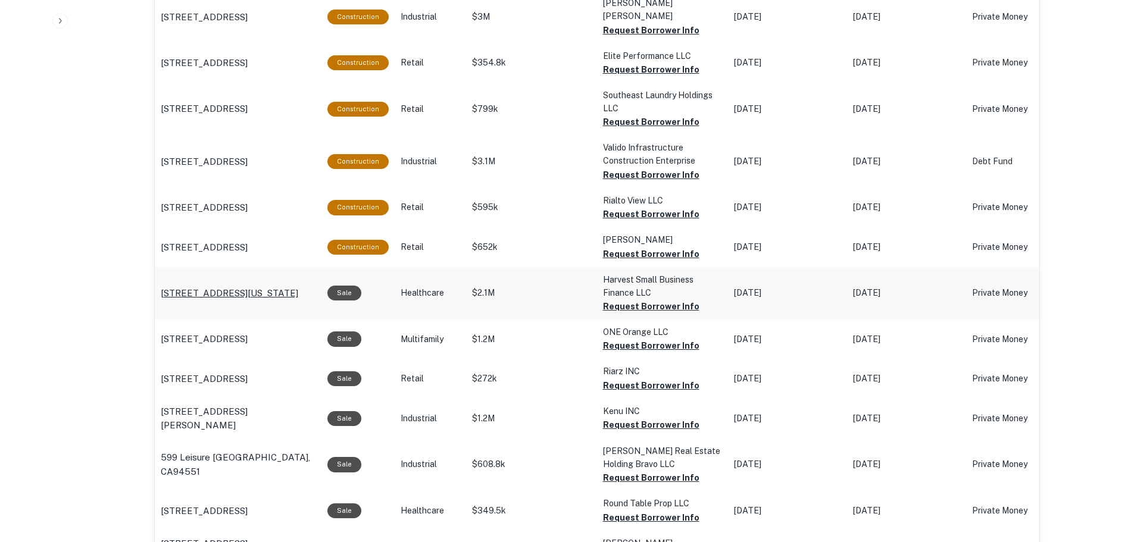
click at [244, 286] on p "[STREET_ADDRESS][US_STATE]" at bounding box center [229, 293] width 137 height 14
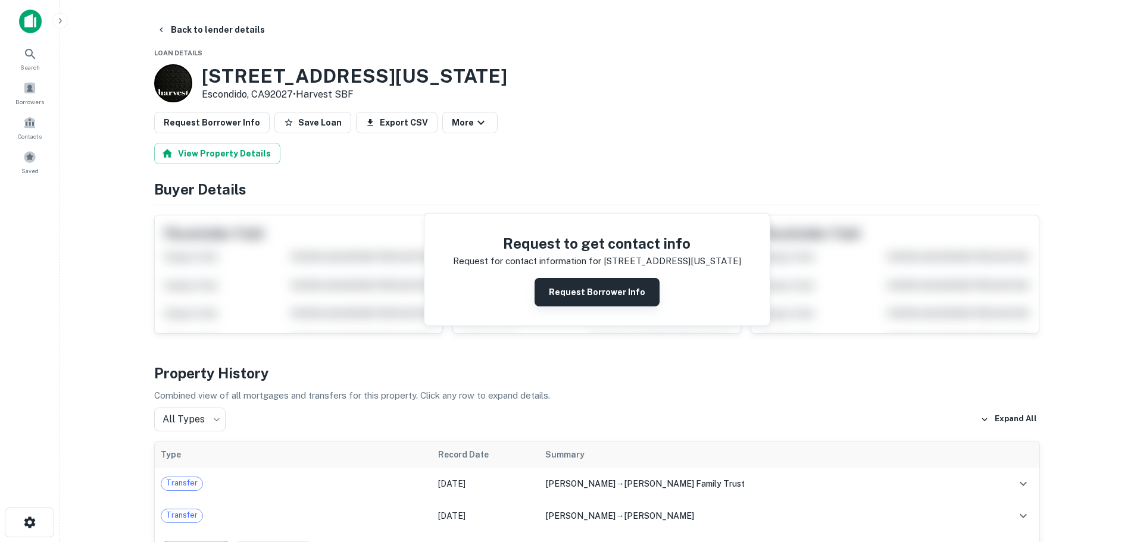
click at [601, 296] on button "Request Borrower Info" at bounding box center [596, 292] width 125 height 29
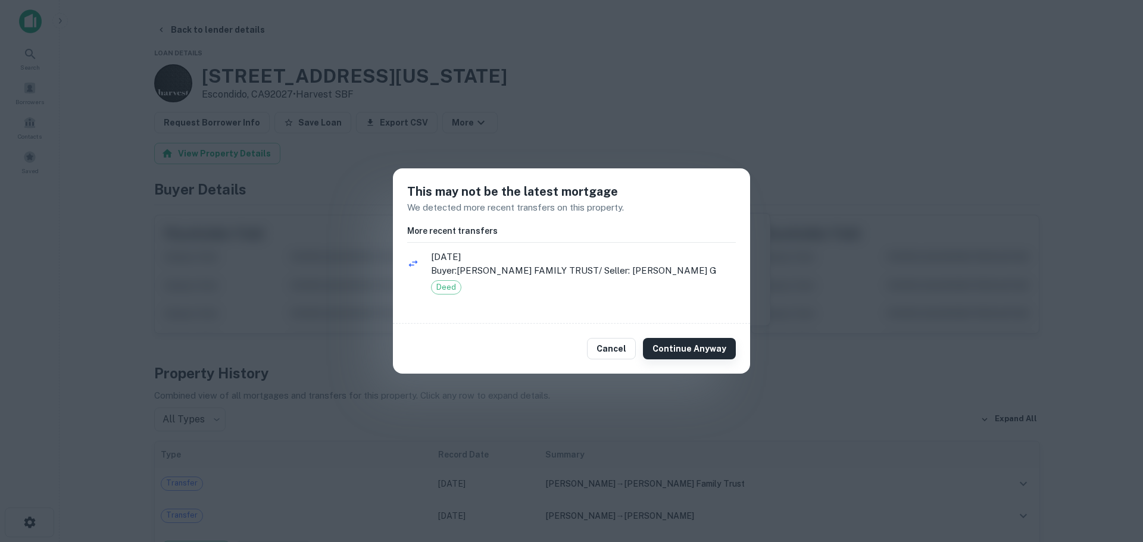
click at [692, 353] on button "Continue Anyway" at bounding box center [689, 348] width 93 height 21
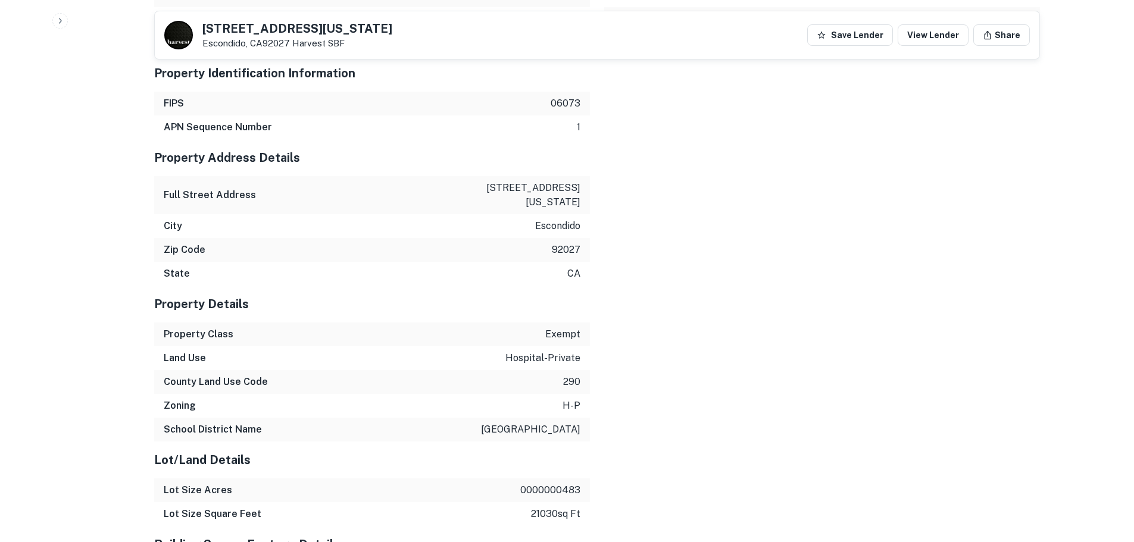
scroll to position [1696, 0]
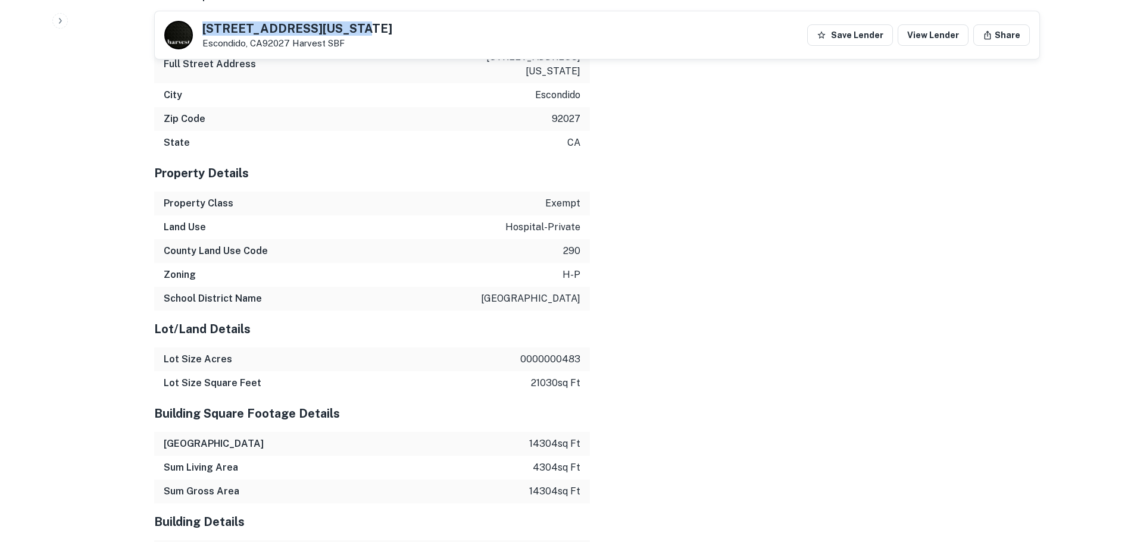
drag, startPoint x: 332, startPoint y: 32, endPoint x: 204, endPoint y: 28, distance: 128.6
click at [204, 28] on div "1225 E Pennsylvania Ave Escondido, CA92027 Harvest SBF Save Lender View Lender …" at bounding box center [597, 35] width 884 height 48
click at [806, 190] on div "Mortgage Details Borrower Name harvest small business finance llc Mortgage Amou…" at bounding box center [590, 265] width 900 height 1147
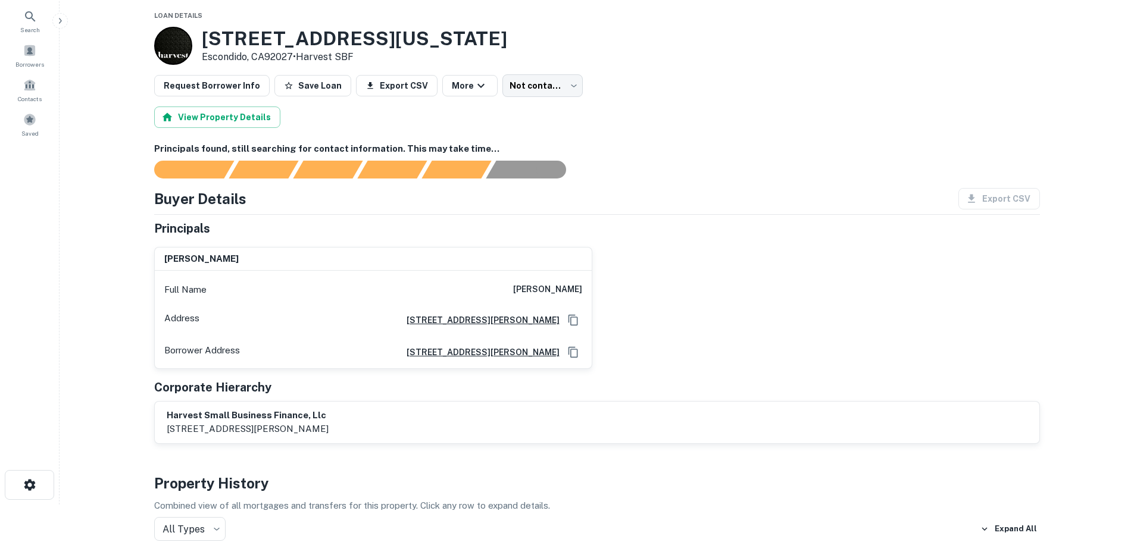
scroll to position [0, 0]
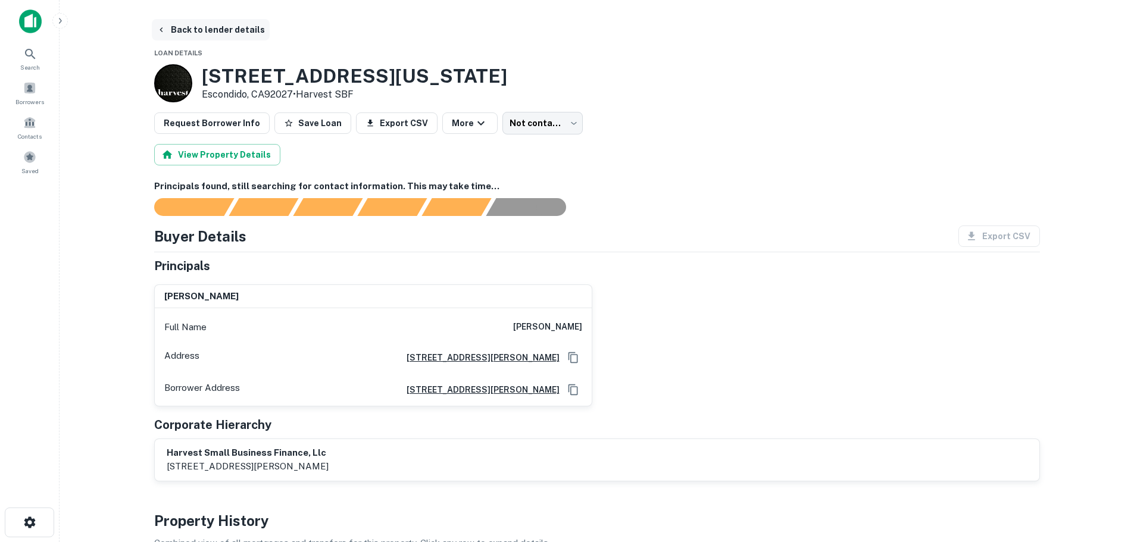
click at [161, 29] on icon "button" at bounding box center [160, 29] width 3 height 5
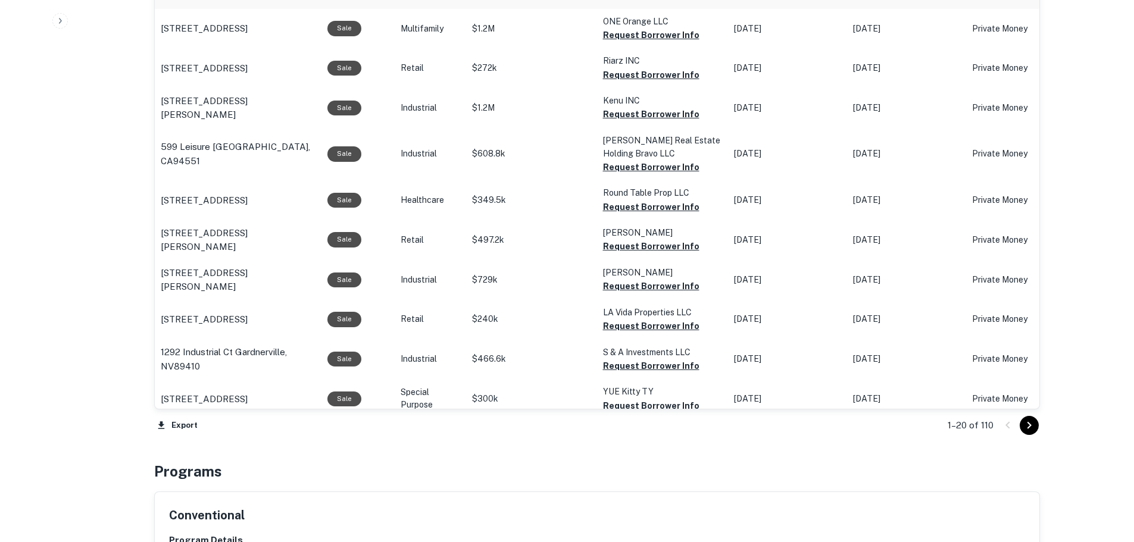
scroll to position [1235, 0]
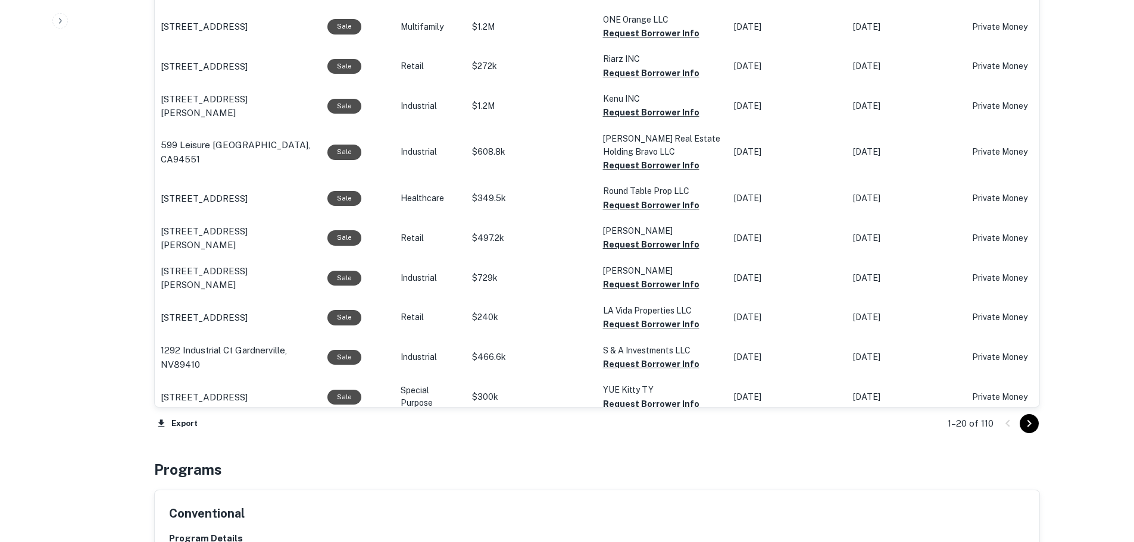
click at [1024, 427] on icon "Go to next page" at bounding box center [1029, 424] width 14 height 14
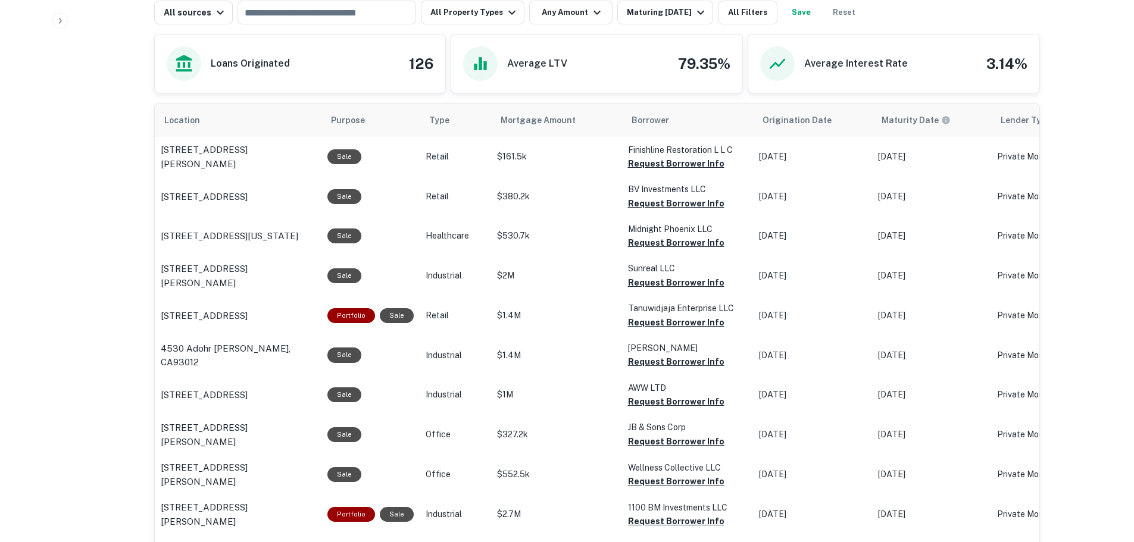
scroll to position [640, 0]
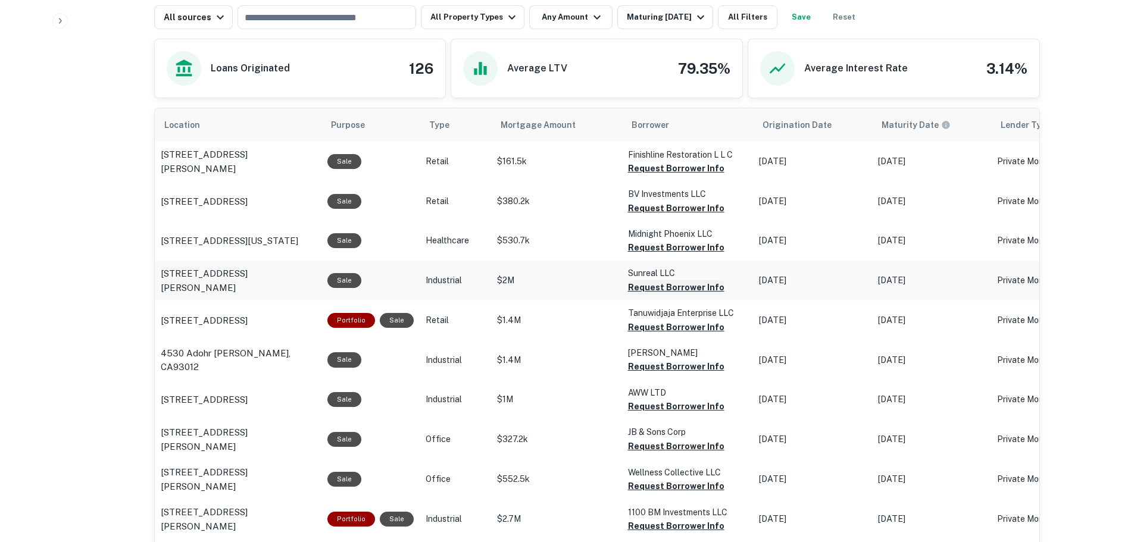
click at [694, 289] on button "Request Borrower Info" at bounding box center [676, 287] width 96 height 14
click at [226, 275] on p "13037 Valley Blvd La Puente, CA91746" at bounding box center [238, 281] width 155 height 28
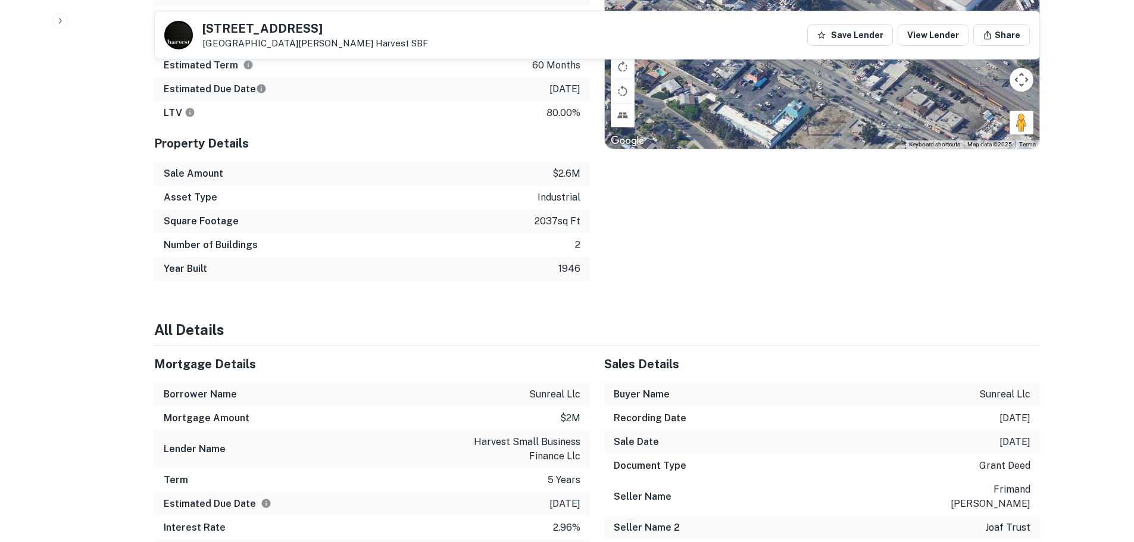
scroll to position [893, 0]
